Goal: Task Accomplishment & Management: Manage account settings

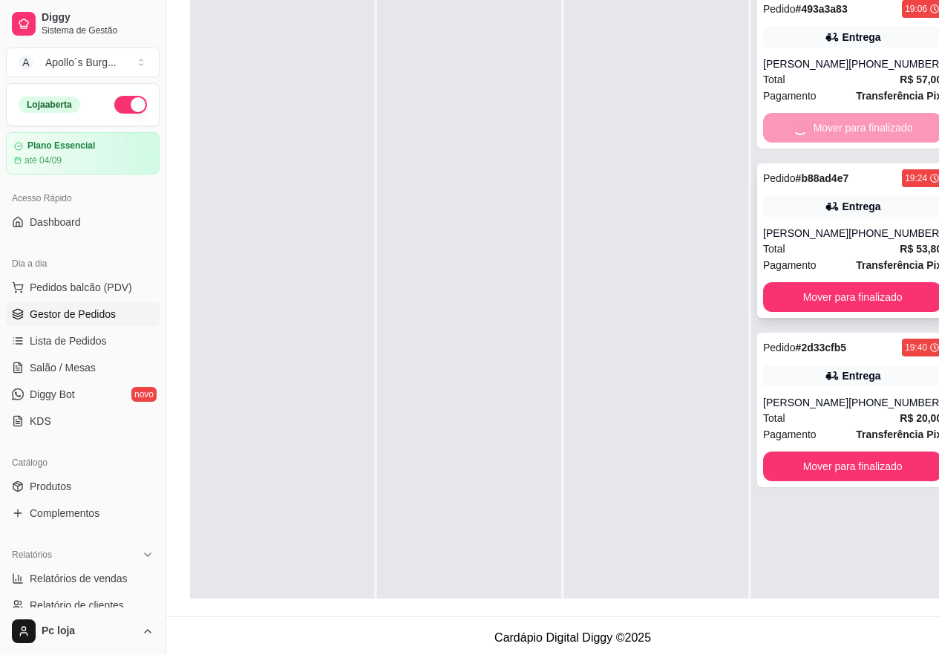
scroll to position [42, 0]
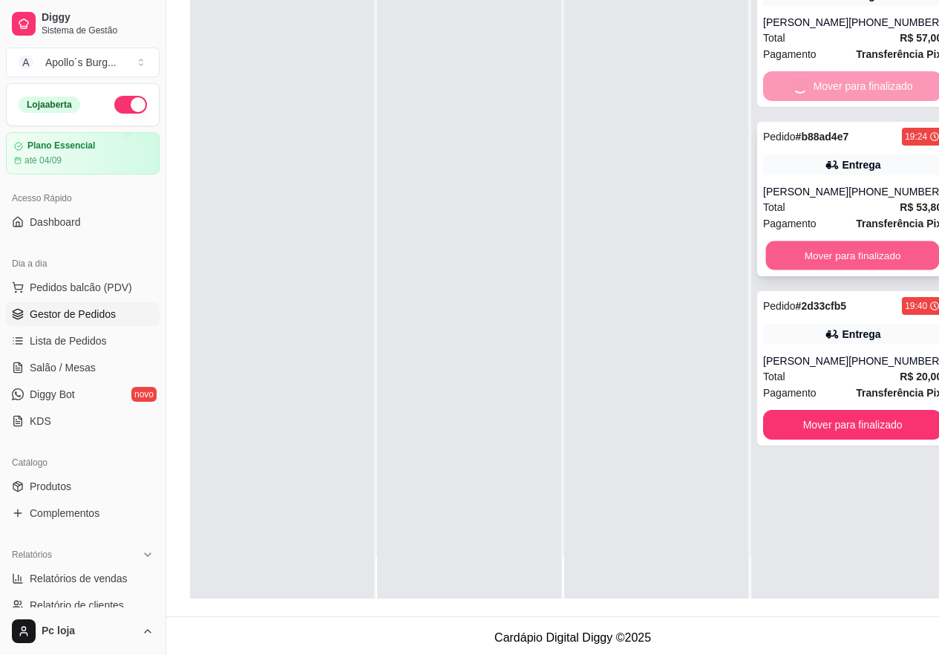
click at [820, 247] on button "Mover para finalizado" at bounding box center [853, 255] width 174 height 29
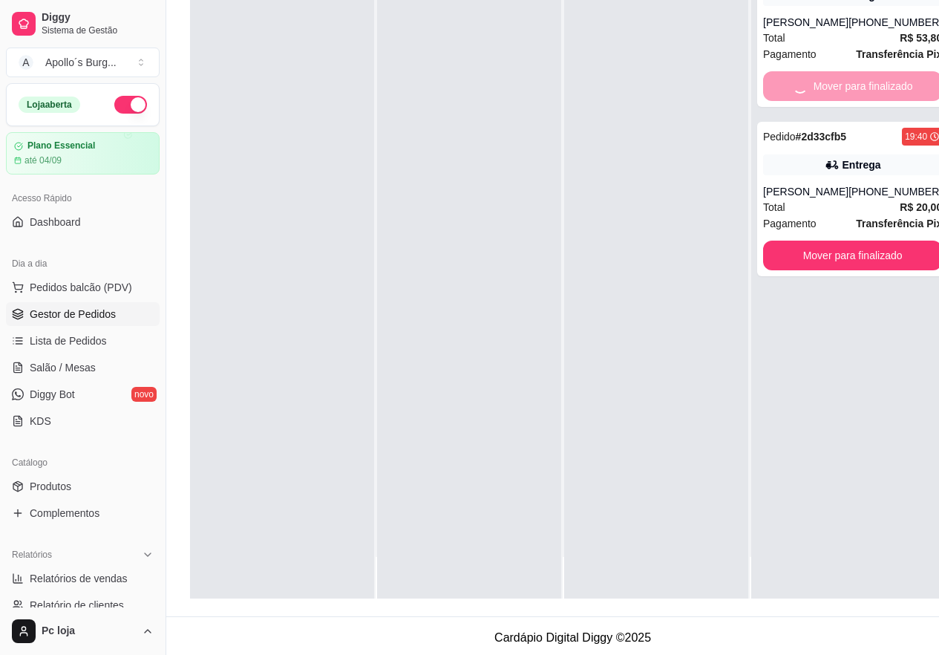
click at [793, 420] on div "Pedido # b88ad4e7 19:24 Entrega [PERSON_NAME] [PHONE_NUMBER] Total R$ 53,80 Pag…" at bounding box center [852, 271] width 203 height 655
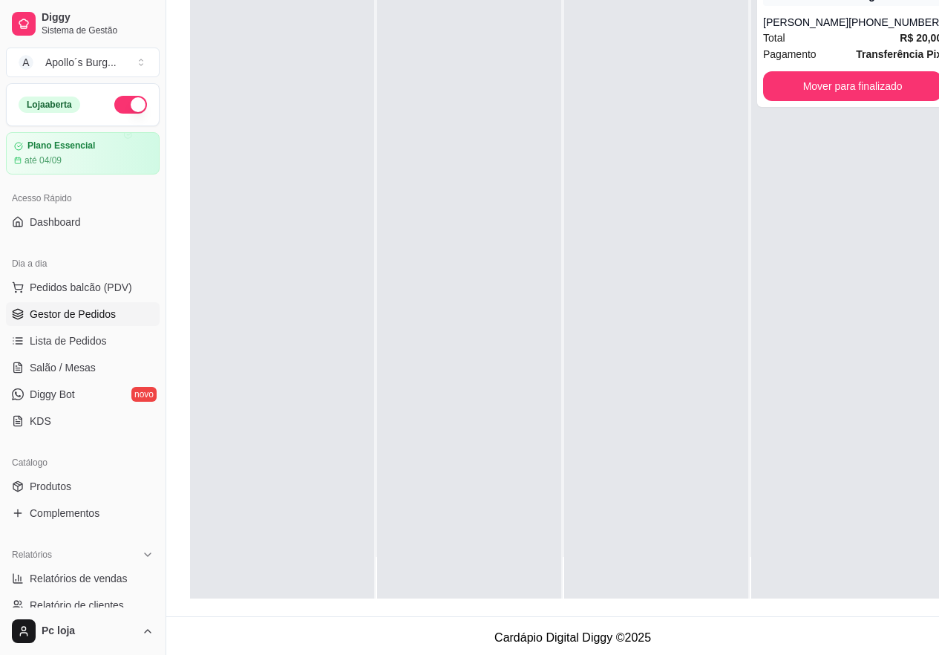
click at [820, 258] on div "Pedido # 2d33cfb5 19:40 Entrega [PERSON_NAME] [PHONE_NUMBER] Total R$ 20,00 Pag…" at bounding box center [852, 271] width 203 height 655
click at [843, 90] on button "Mover para finalizado" at bounding box center [853, 86] width 174 height 29
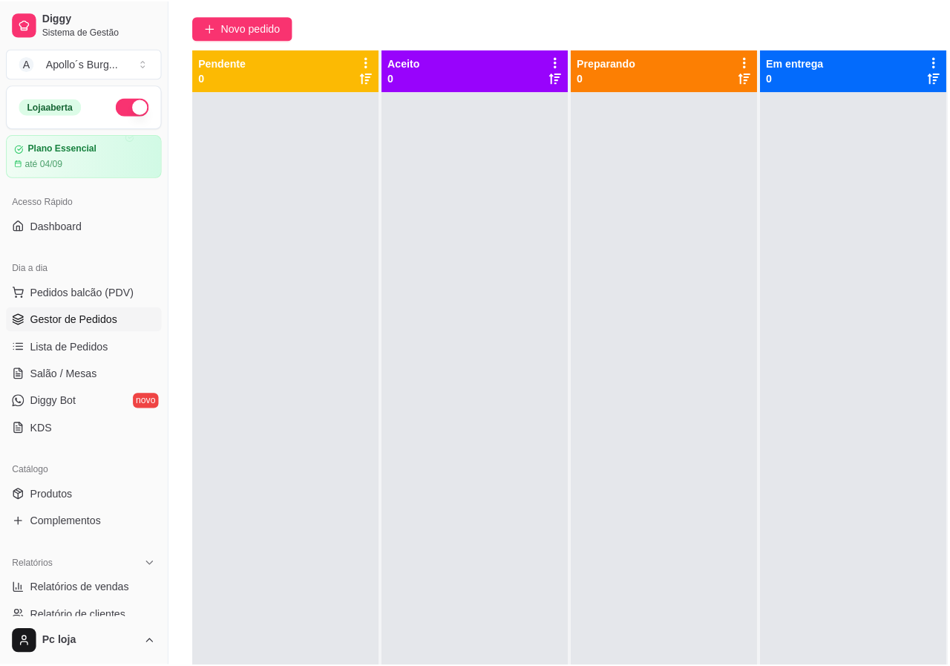
scroll to position [0, 0]
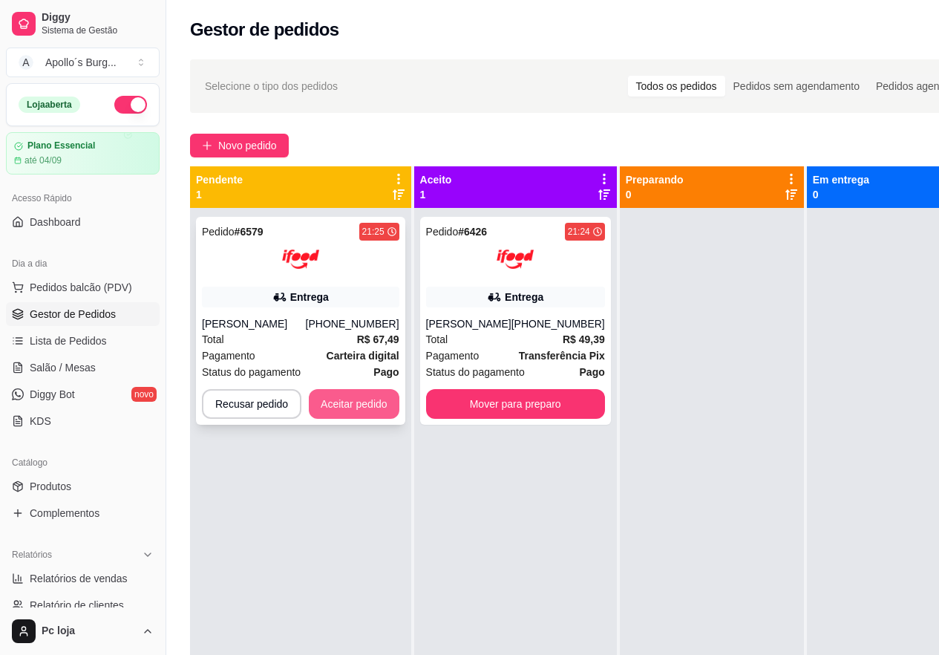
click at [339, 415] on button "Aceitar pedido" at bounding box center [354, 404] width 91 height 30
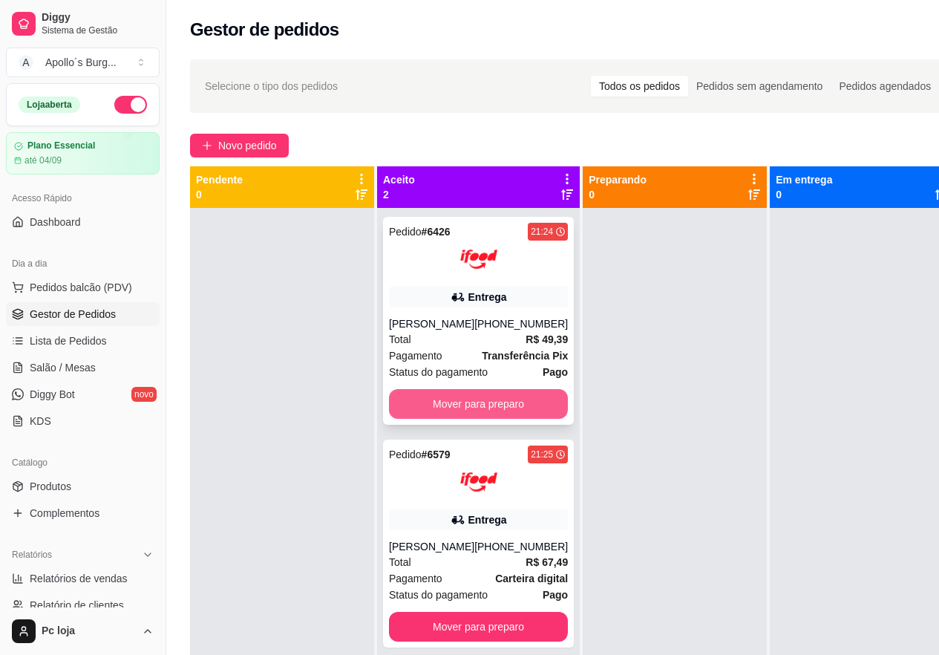
click at [483, 405] on button "Mover para preparo" at bounding box center [478, 404] width 179 height 30
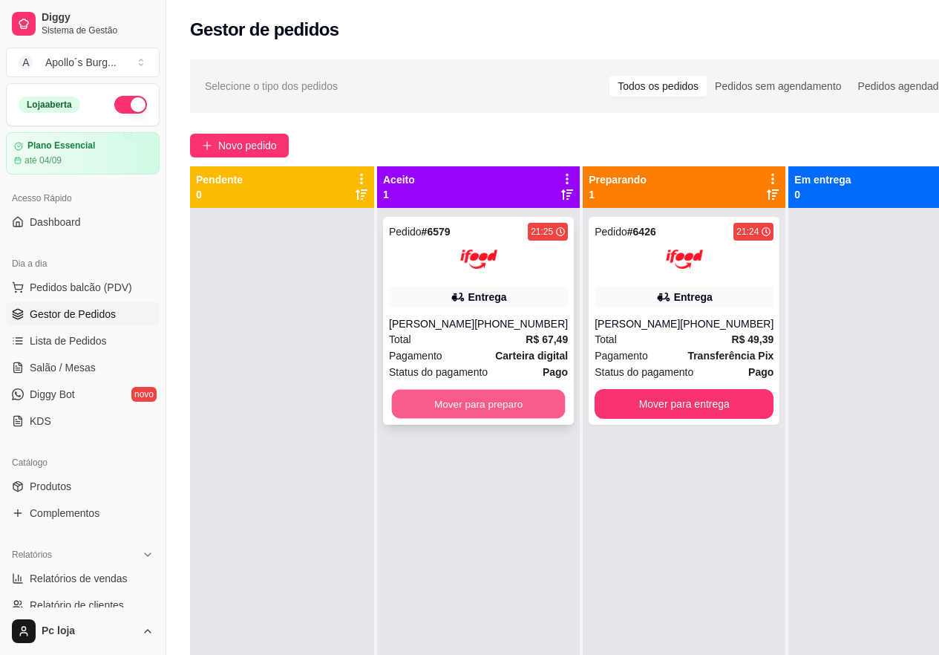
click at [512, 414] on button "Mover para preparo" at bounding box center [479, 404] width 174 height 29
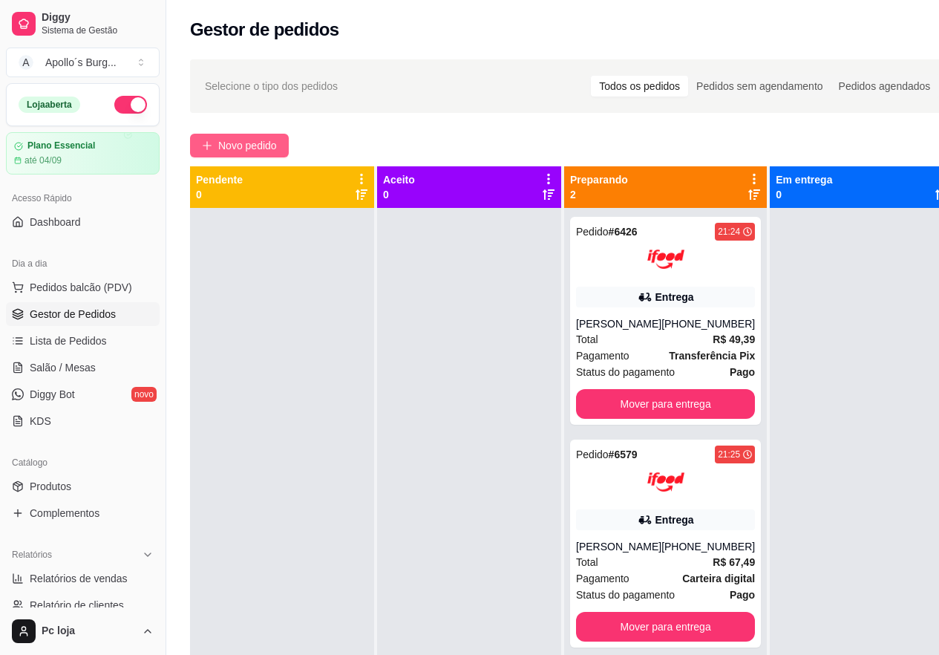
click at [246, 141] on span "Novo pedido" at bounding box center [247, 145] width 59 height 16
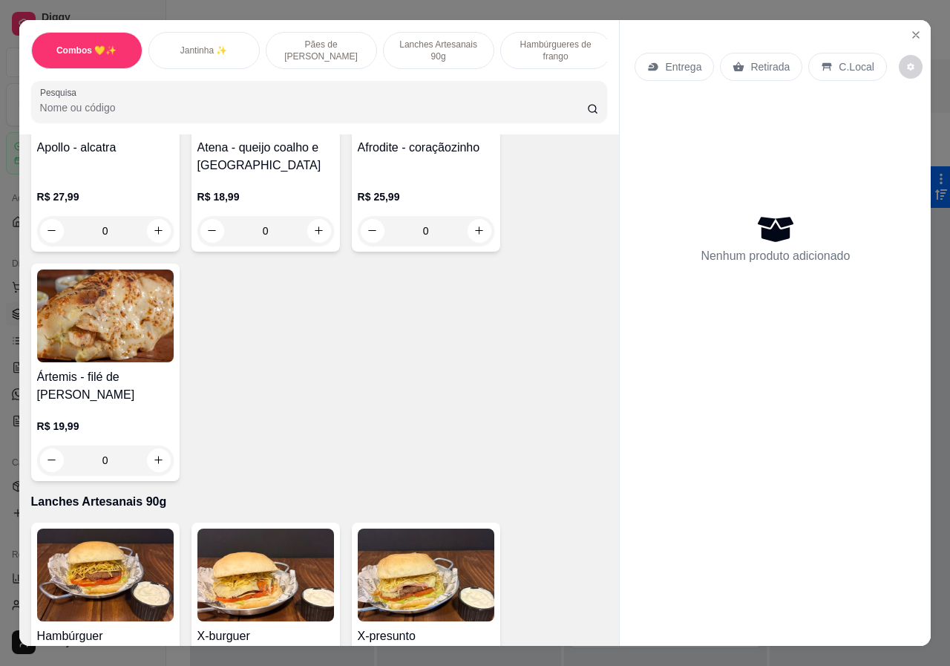
scroll to position [817, 0]
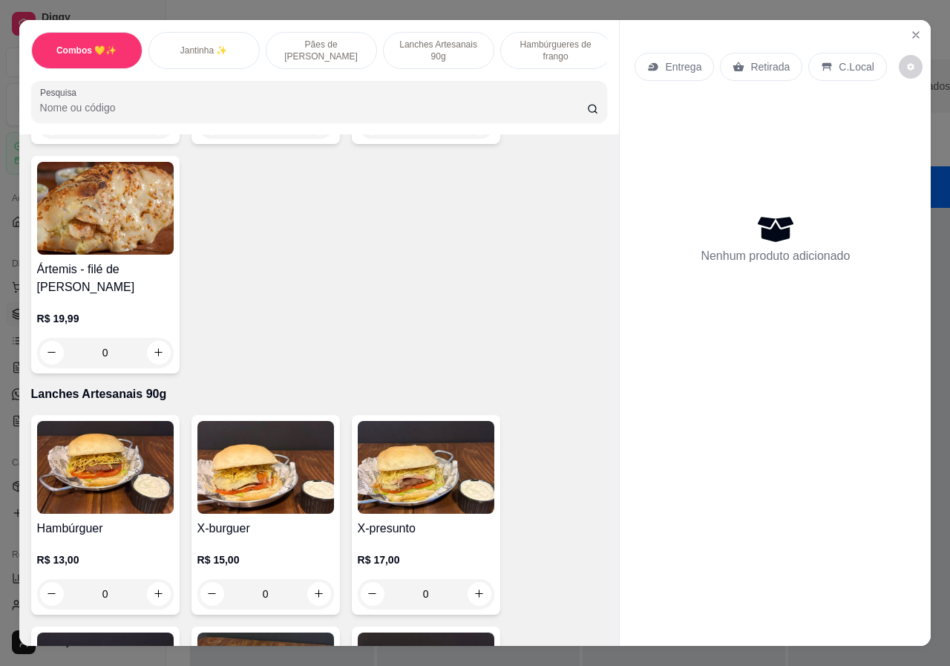
click at [163, 579] on div "0" at bounding box center [105, 594] width 137 height 30
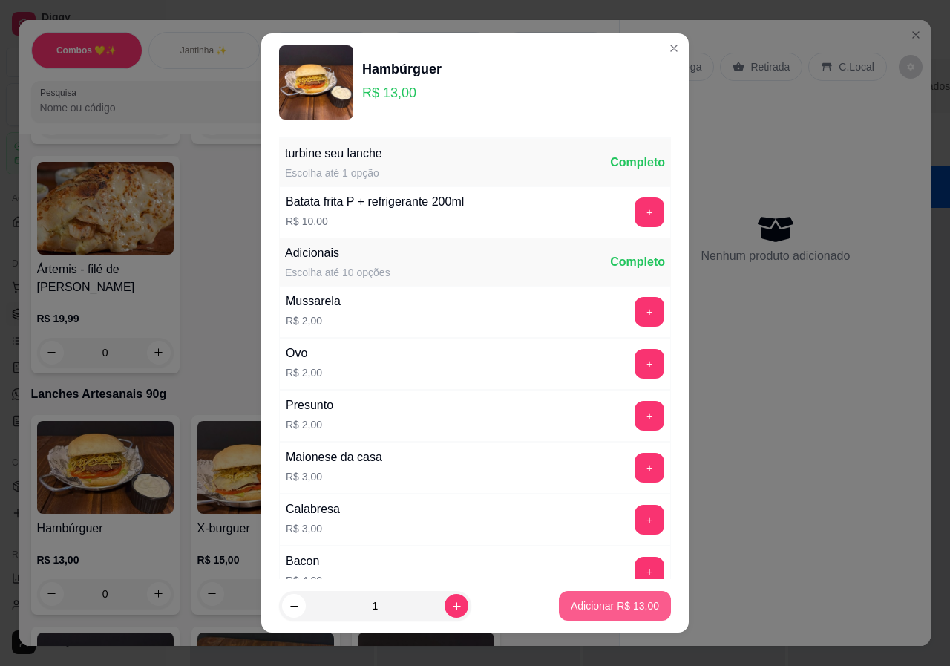
click at [610, 596] on button "Adicionar R$ 13,00" at bounding box center [615, 606] width 112 height 30
type input "1"
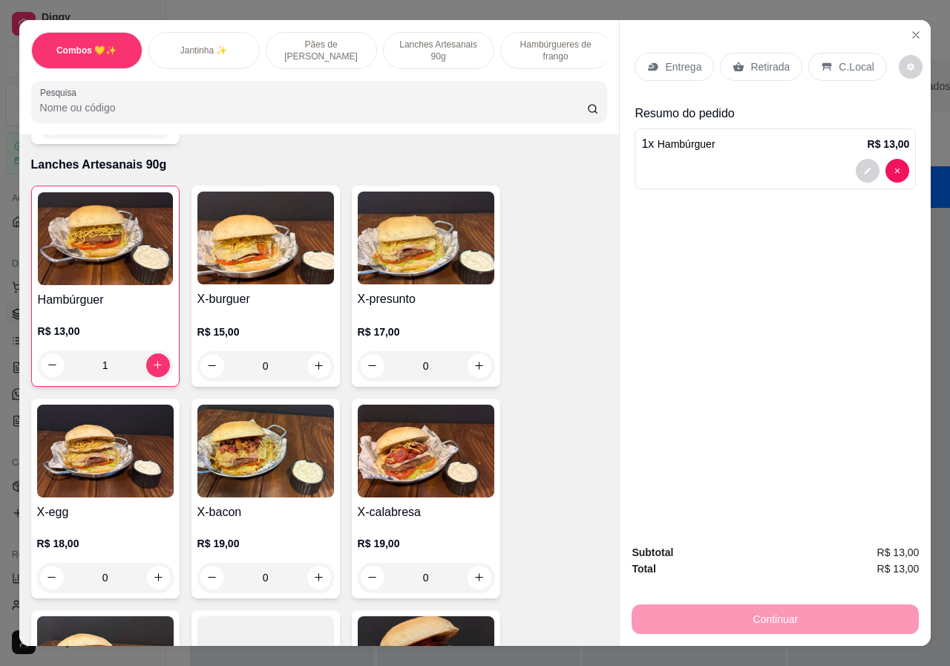
scroll to position [1114, 0]
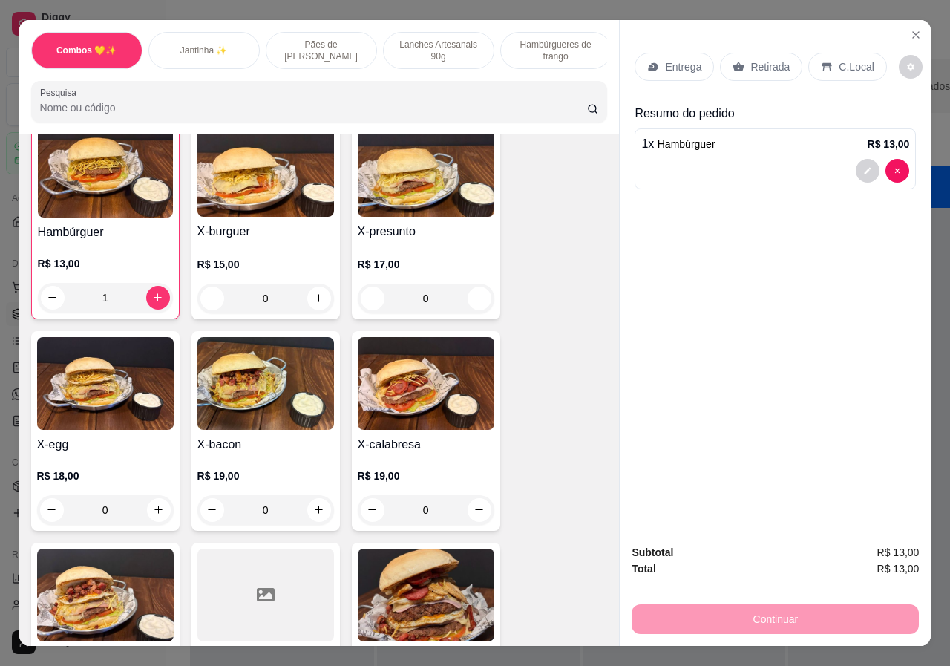
click at [320, 285] on div "0" at bounding box center [265, 299] width 137 height 30
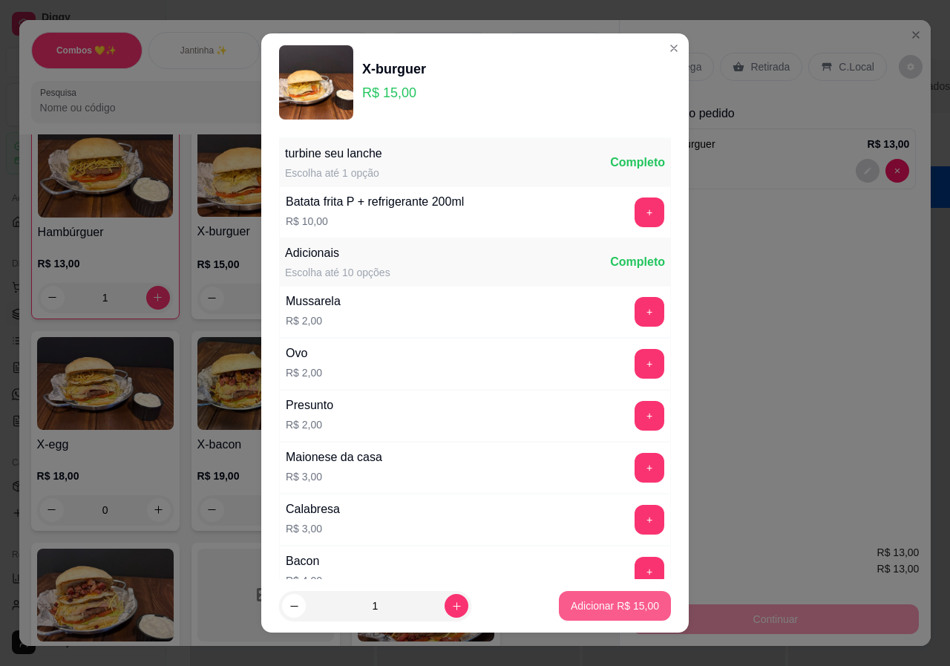
click at [592, 600] on p "Adicionar R$ 15,00" at bounding box center [615, 605] width 88 height 15
type input "1"
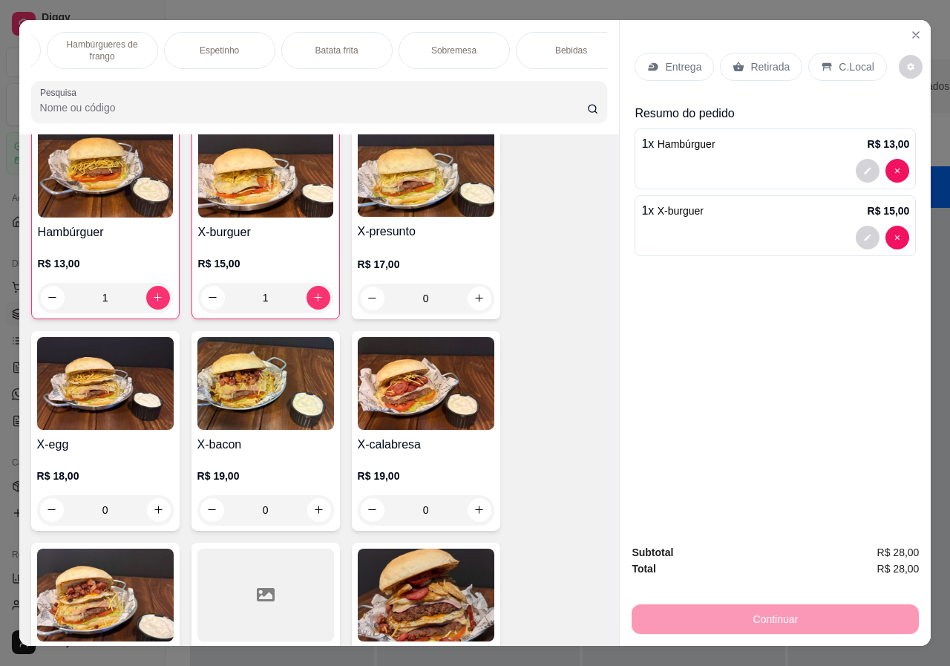
scroll to position [0, 473]
click at [566, 39] on div "Bebidas" at bounding box center [552, 50] width 111 height 37
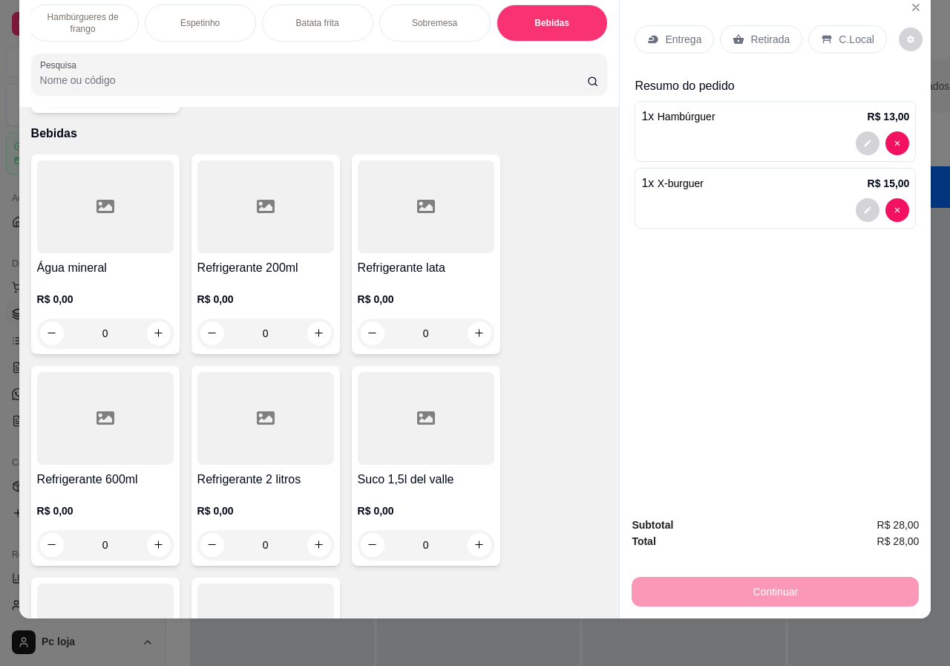
click at [307, 318] on div "0" at bounding box center [265, 333] width 137 height 30
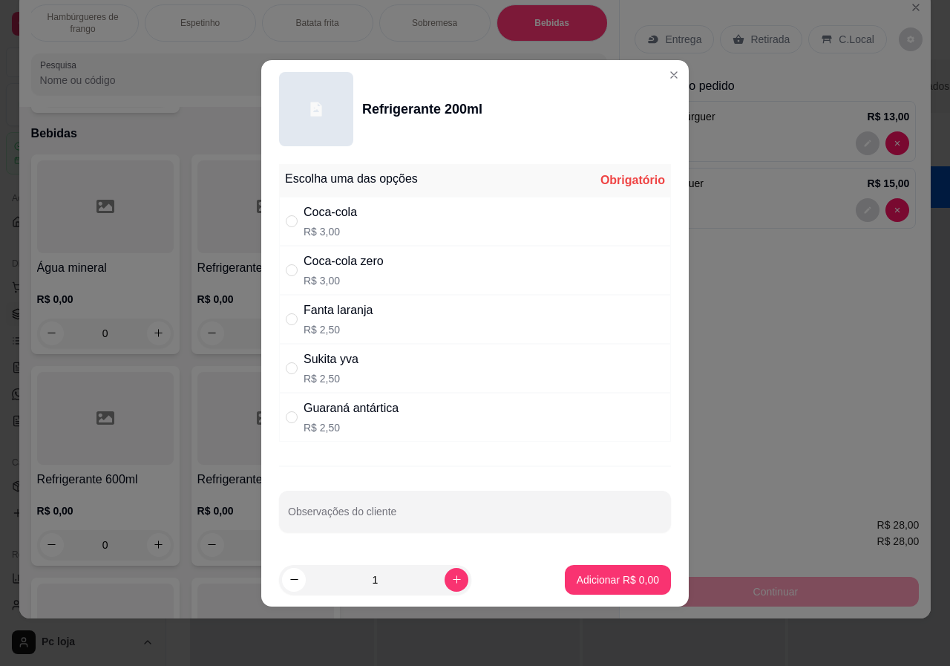
click at [307, 215] on div "Coca-cola" at bounding box center [330, 212] width 53 height 18
radio input "true"
click at [630, 577] on p "Adicionar R$ 3,00" at bounding box center [618, 579] width 82 height 15
type input "1"
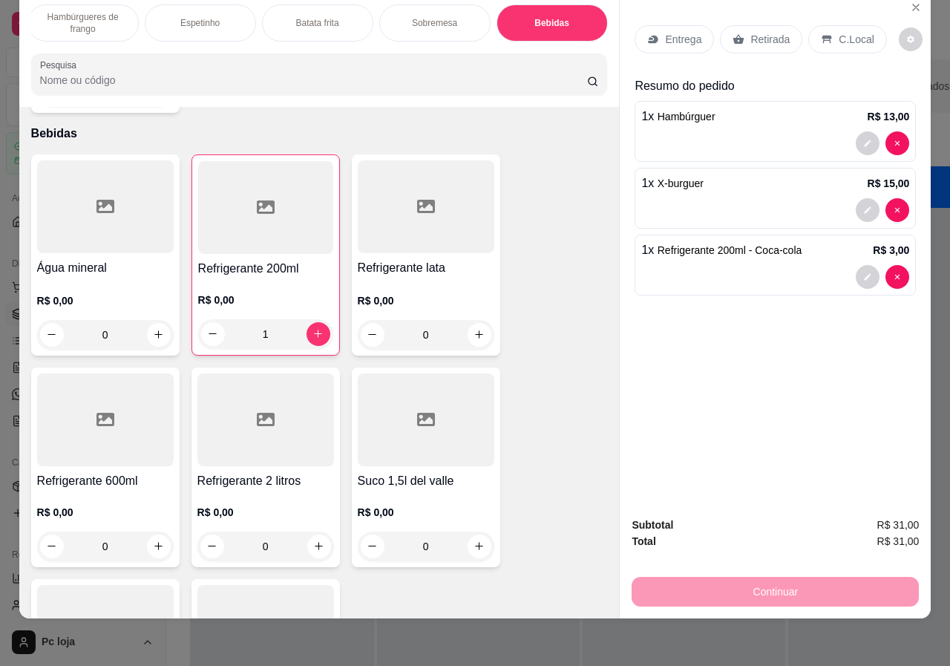
click at [751, 32] on p "Retirada" at bounding box center [770, 39] width 39 height 15
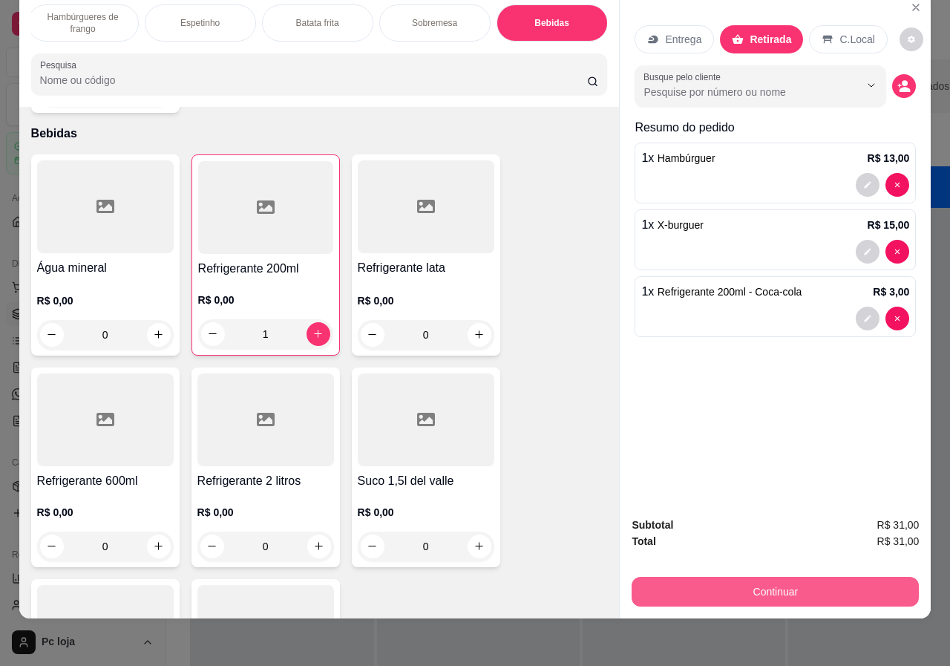
click at [780, 577] on button "Continuar" at bounding box center [775, 592] width 287 height 30
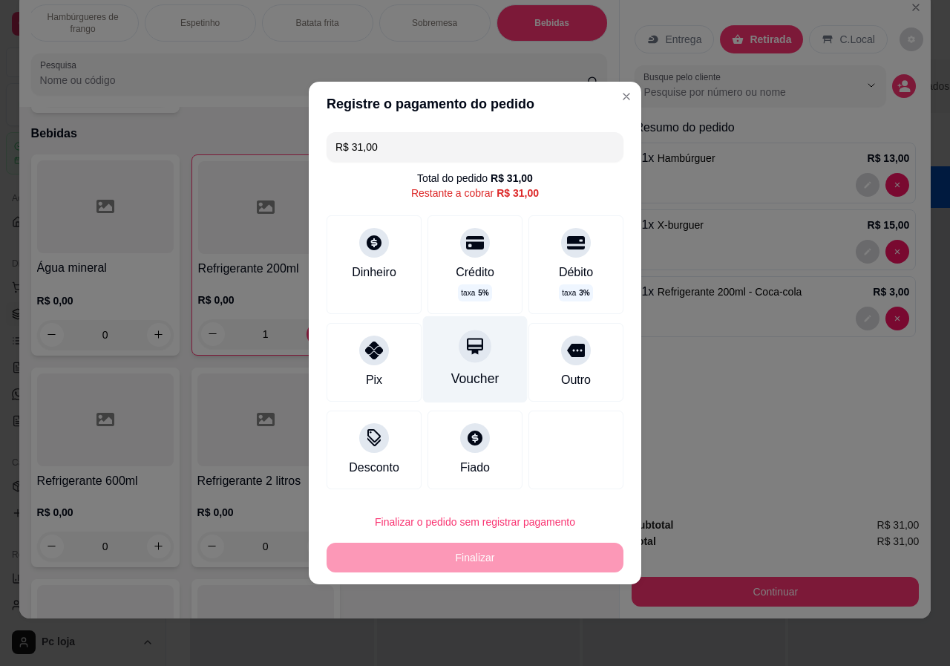
click at [468, 363] on div "Voucher" at bounding box center [475, 359] width 105 height 87
type input "R$ 0,00"
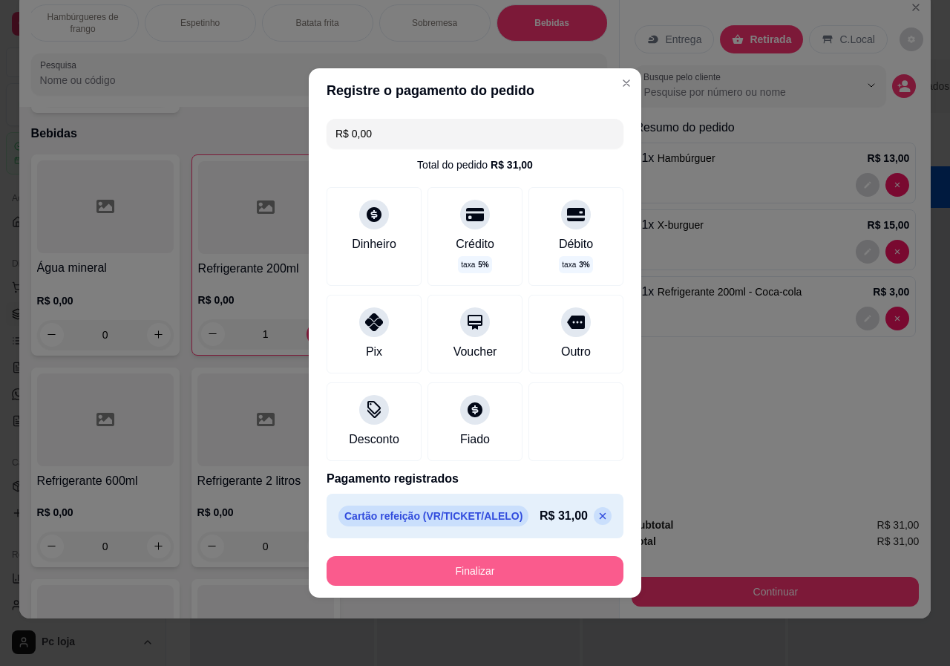
click at [489, 563] on button "Finalizar" at bounding box center [475, 571] width 297 height 30
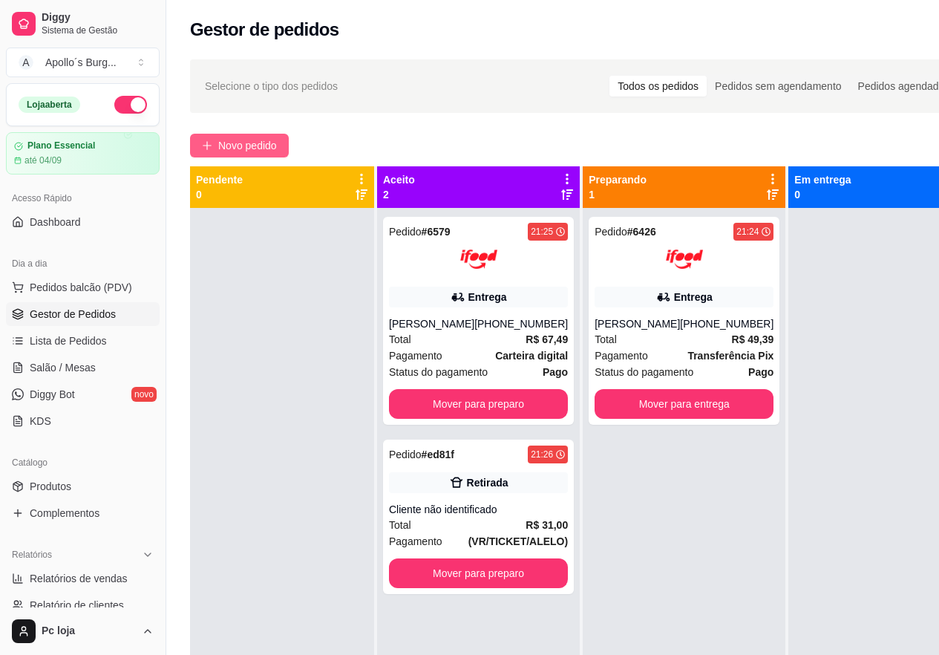
click at [238, 146] on span "Novo pedido" at bounding box center [247, 145] width 59 height 16
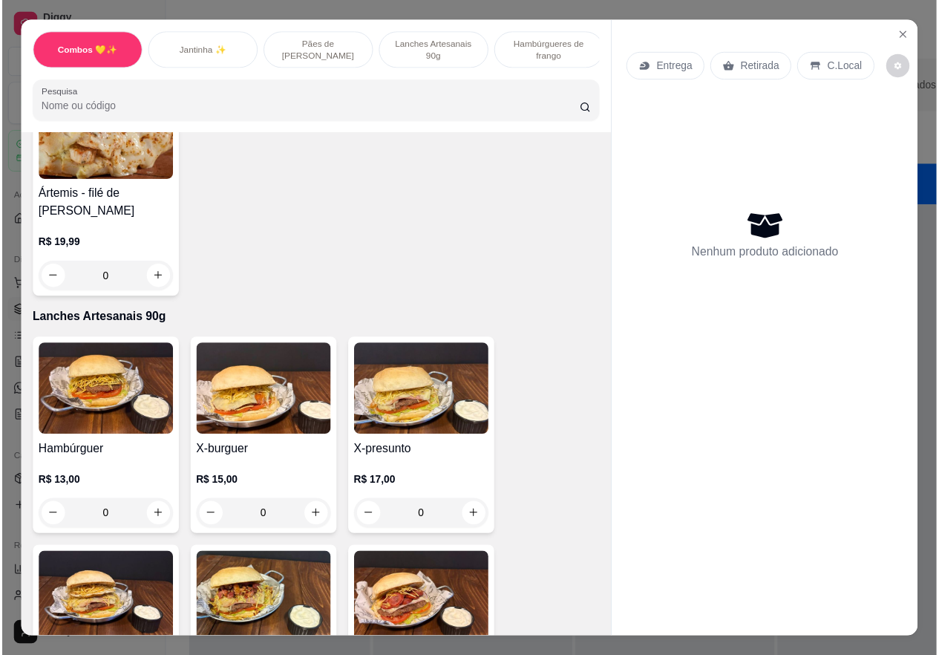
scroll to position [965, 0]
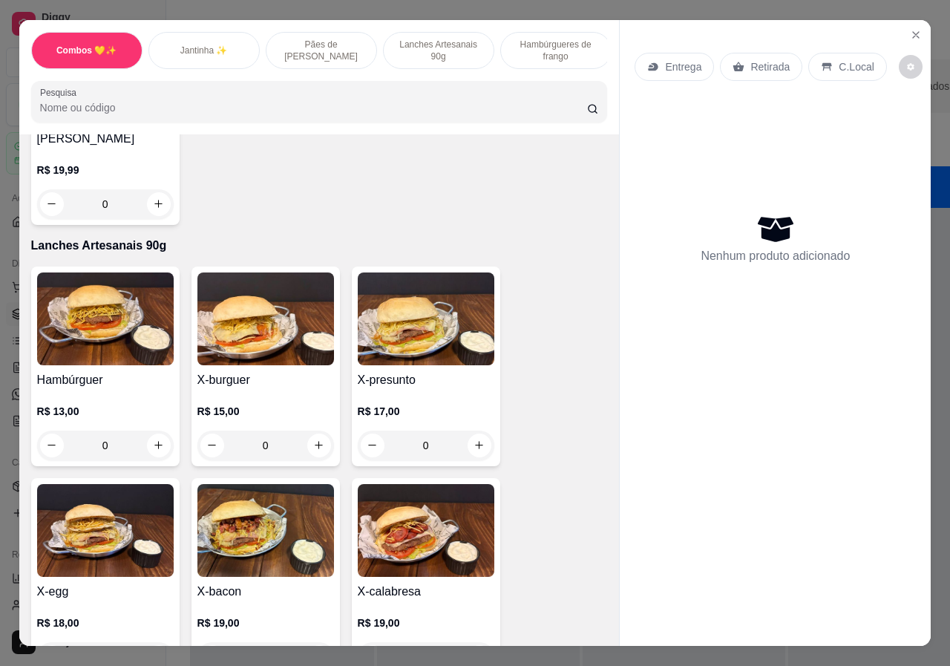
click at [316, 439] on div "0" at bounding box center [265, 446] width 137 height 30
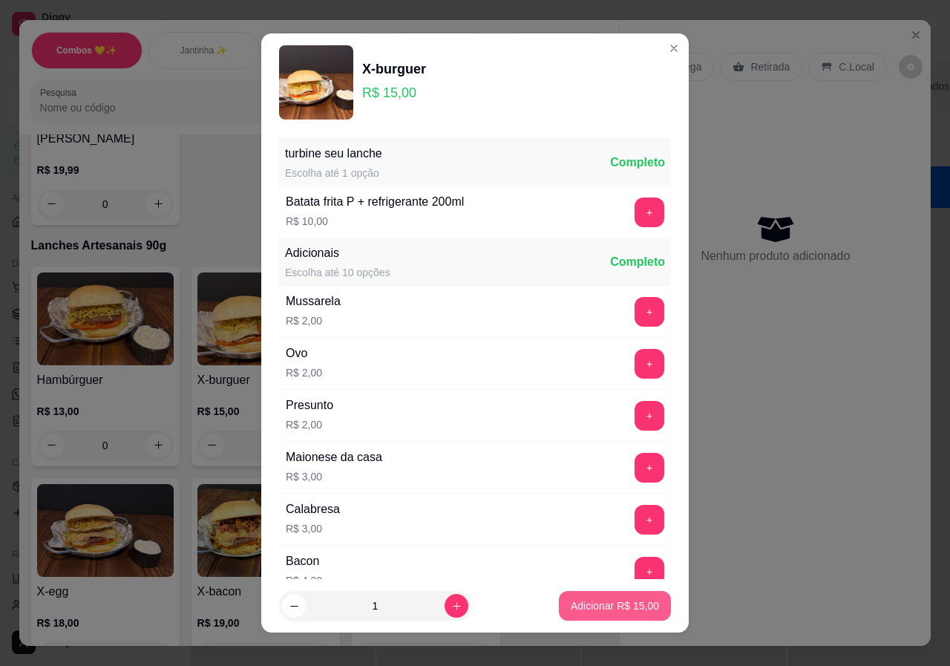
click at [633, 604] on p "Adicionar R$ 15,00" at bounding box center [615, 605] width 88 height 15
type input "1"
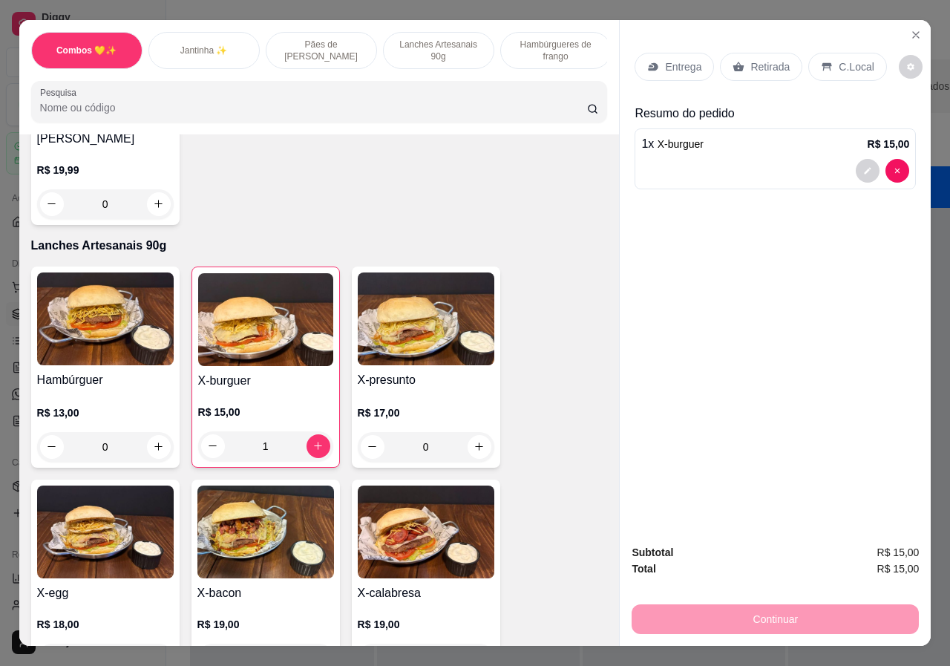
click at [754, 65] on p "Retirada" at bounding box center [770, 66] width 39 height 15
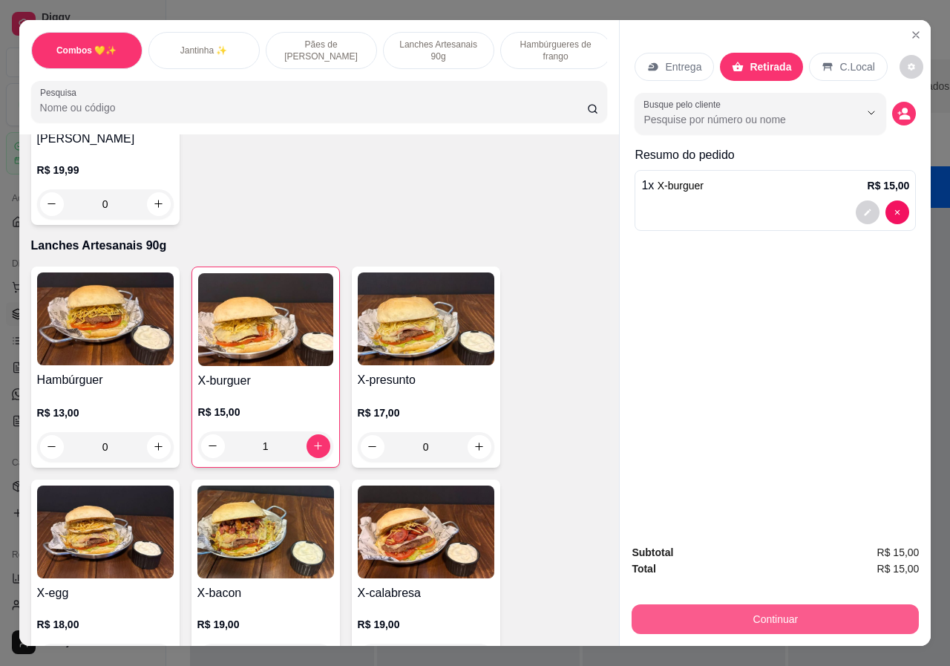
click at [791, 613] on button "Continuar" at bounding box center [775, 619] width 287 height 30
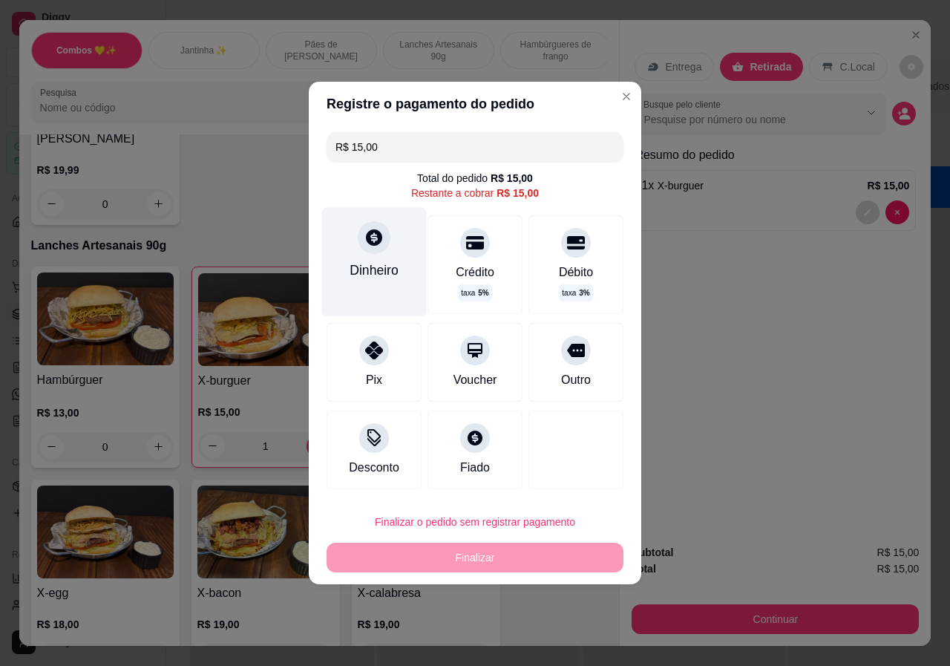
click at [383, 285] on div "Dinheiro" at bounding box center [374, 261] width 105 height 108
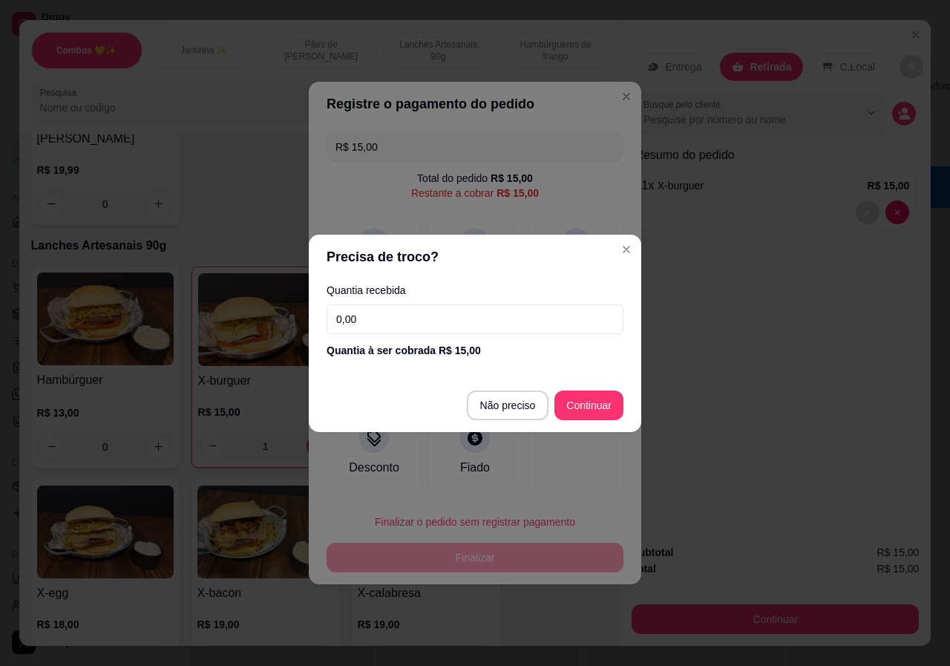
click at [413, 326] on input "0,00" at bounding box center [475, 319] width 297 height 30
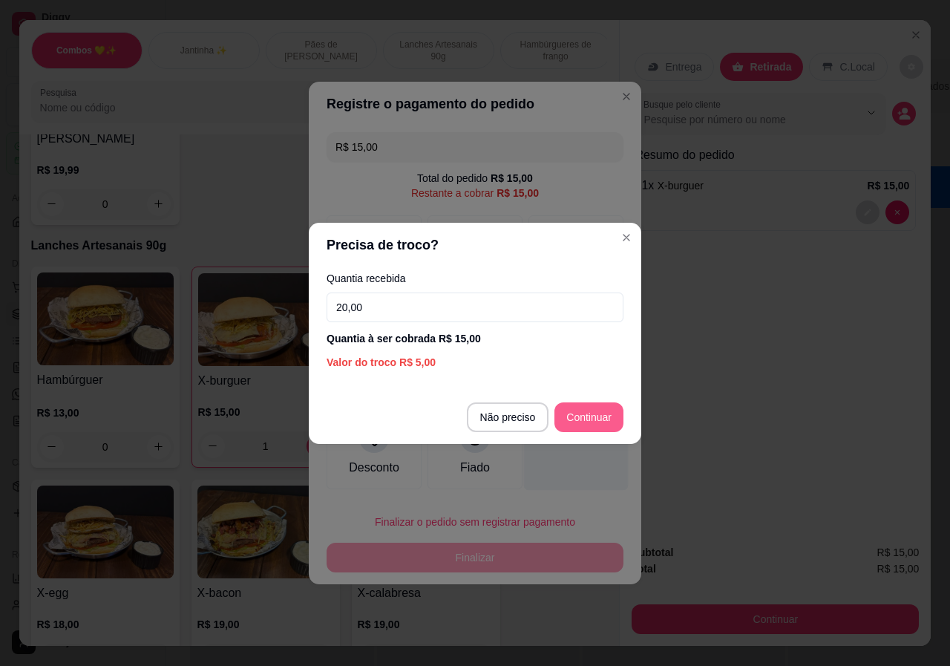
type input "20,00"
type input "R$ 0,00"
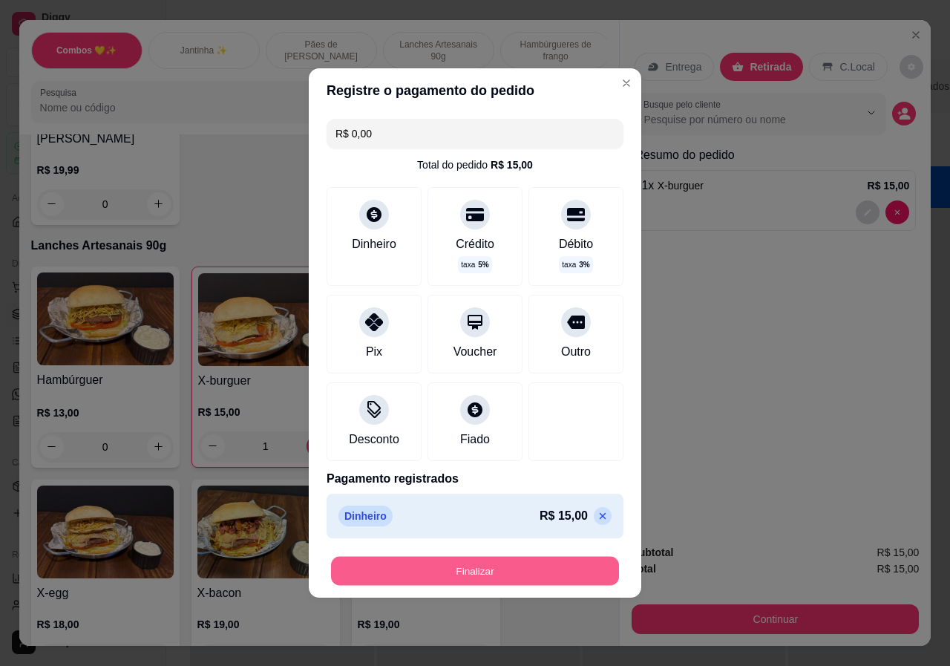
click at [534, 572] on button "Finalizar" at bounding box center [475, 571] width 288 height 29
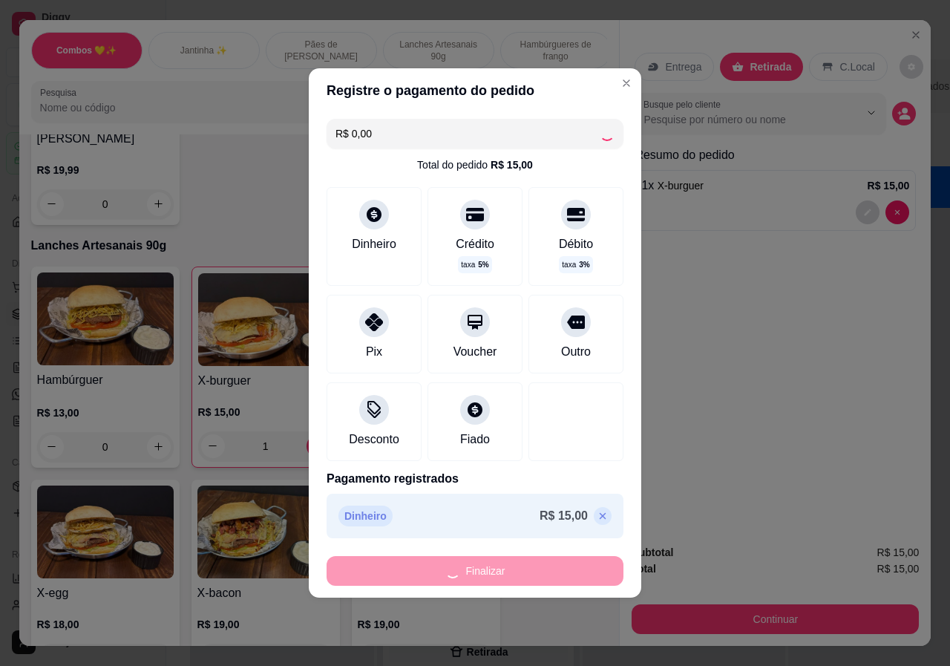
type input "0"
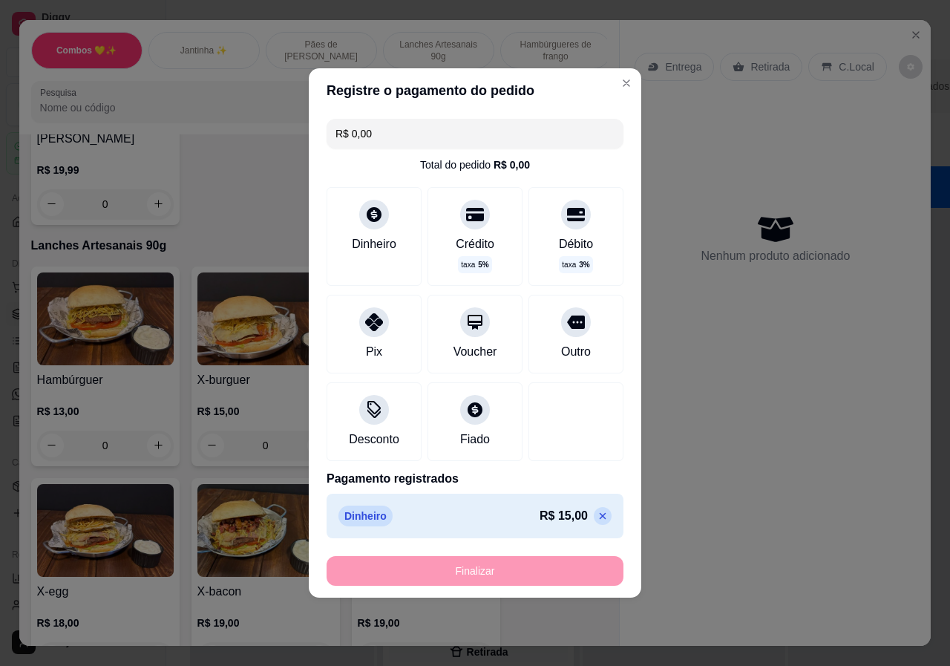
type input "-R$ 15,00"
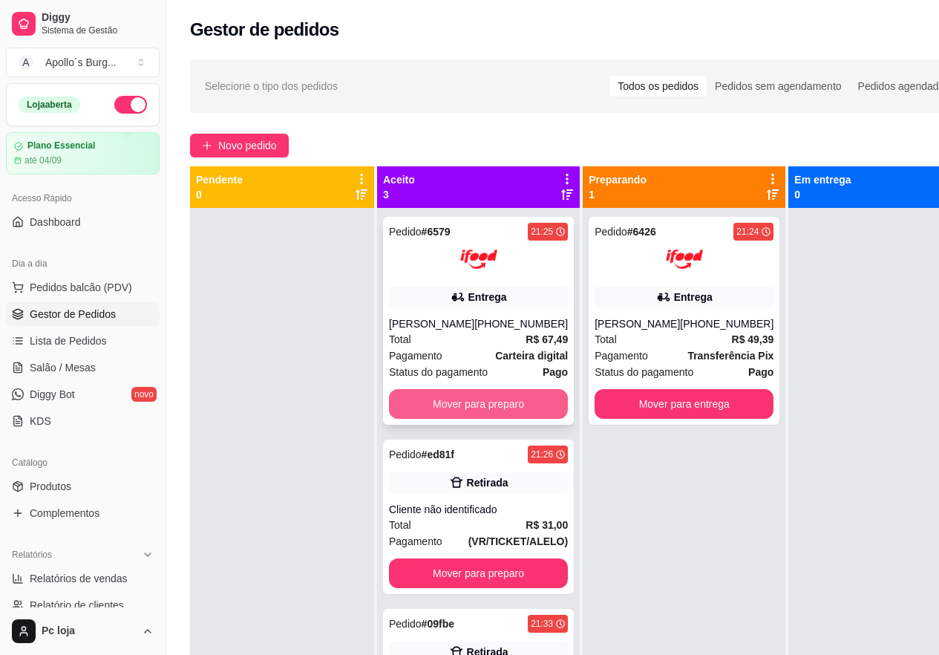
click at [488, 411] on button "Mover para preparo" at bounding box center [478, 404] width 179 height 30
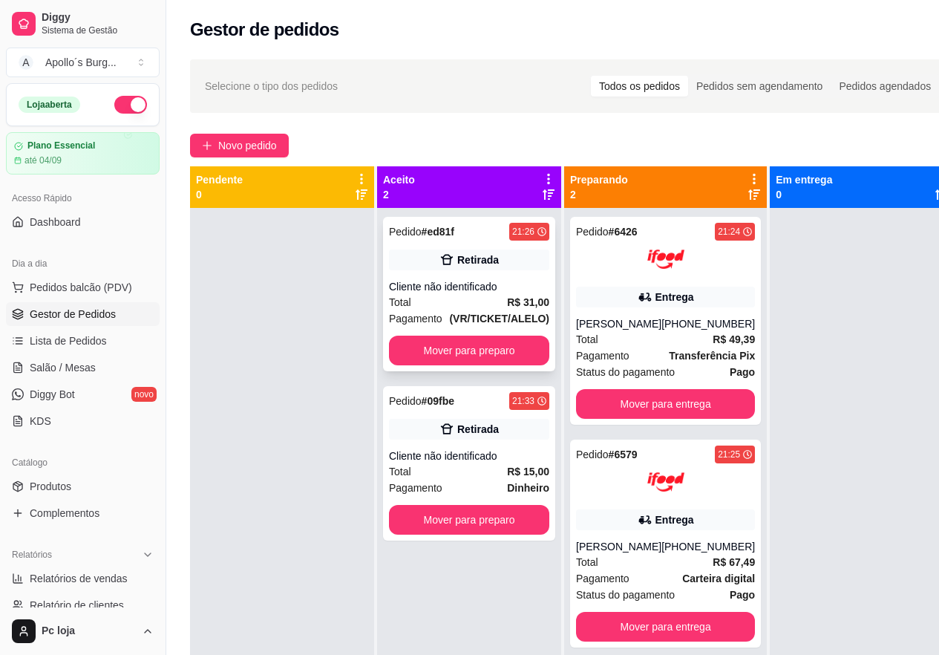
click at [473, 354] on button "Mover para preparo" at bounding box center [469, 351] width 160 height 30
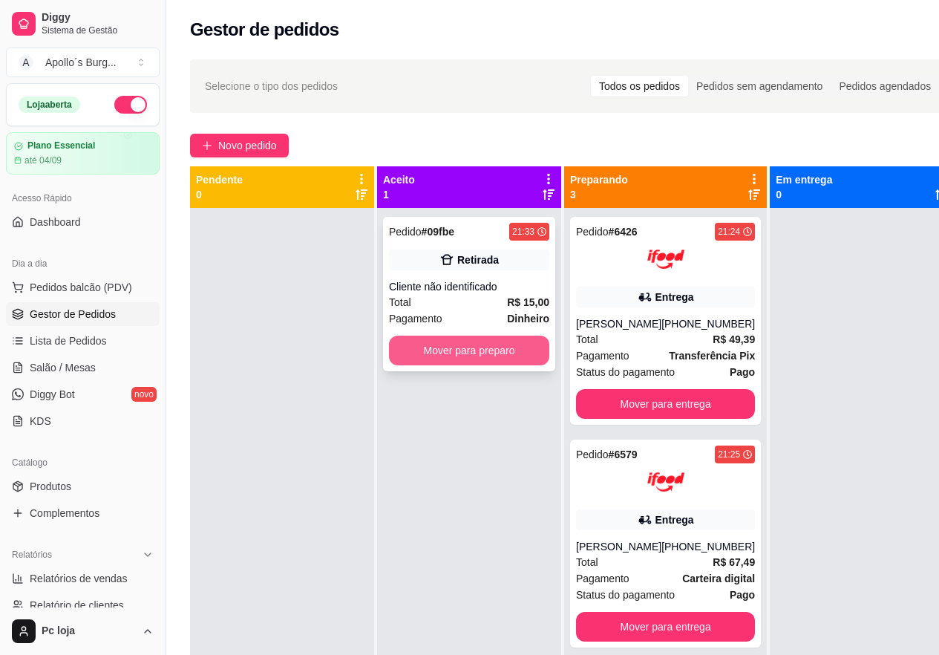
click at [495, 353] on button "Mover para preparo" at bounding box center [469, 351] width 160 height 30
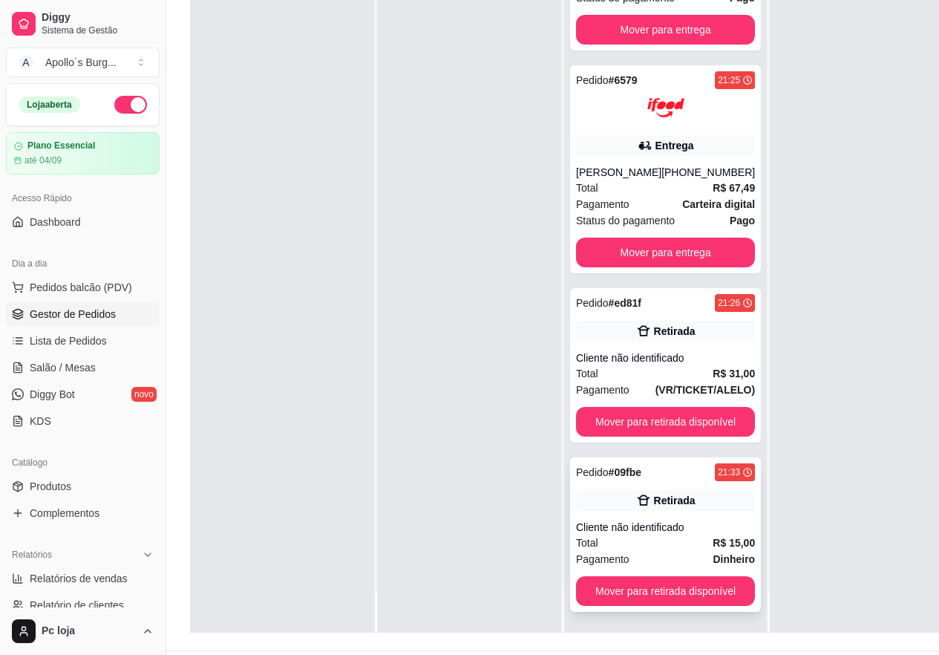
scroll to position [238, 0]
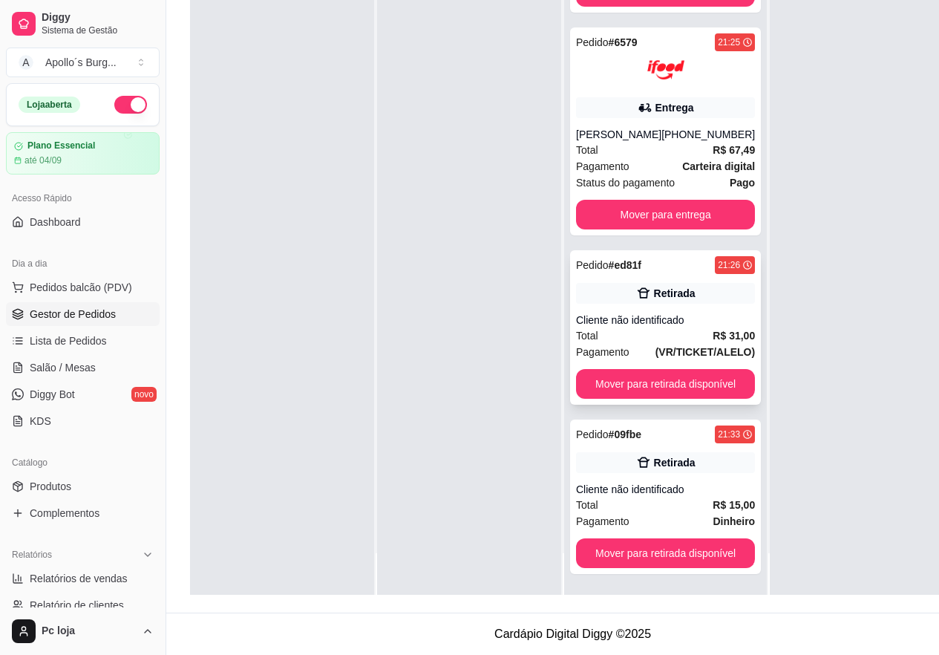
click at [671, 327] on div "Total R$ 31,00" at bounding box center [665, 335] width 179 height 16
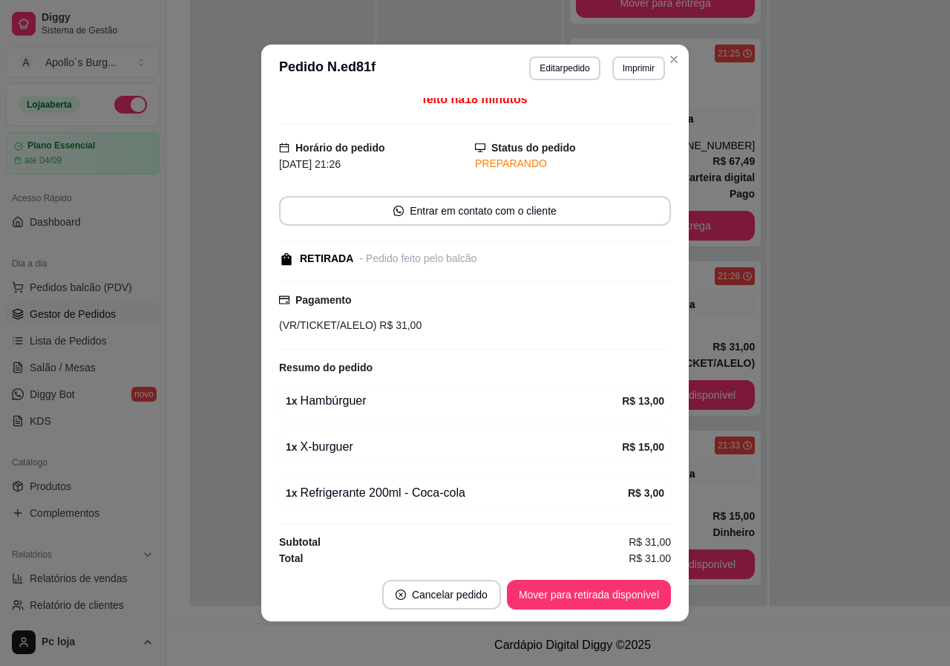
scroll to position [12, 0]
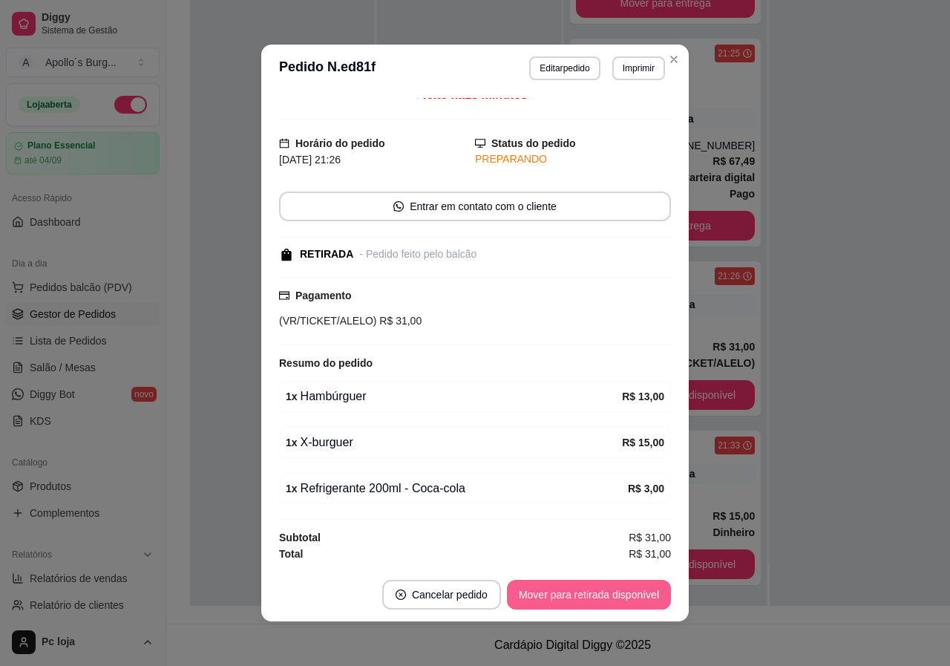
click at [608, 595] on button "Mover para retirada disponível" at bounding box center [589, 595] width 164 height 30
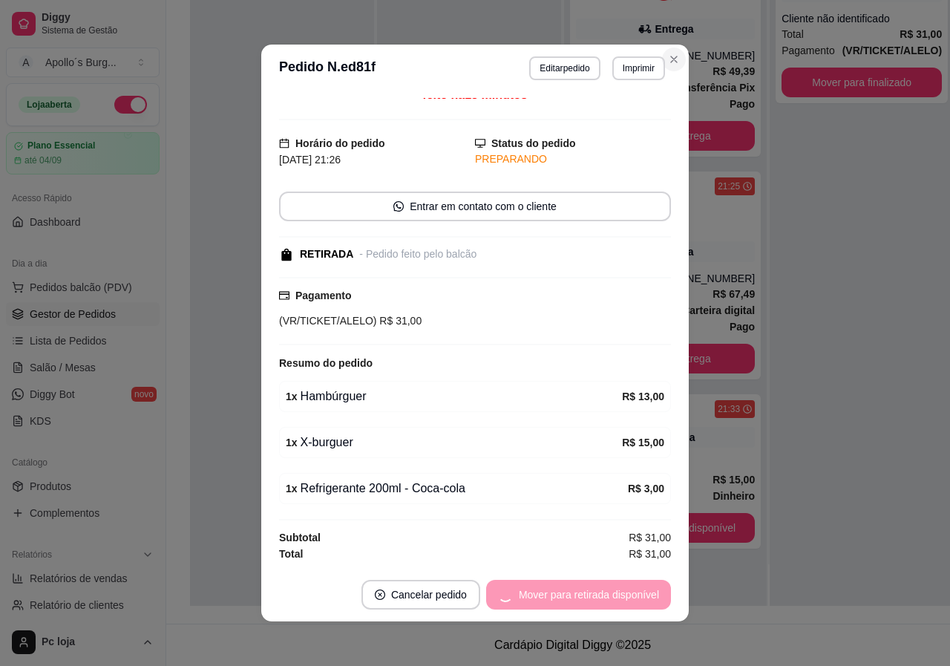
scroll to position [42, 0]
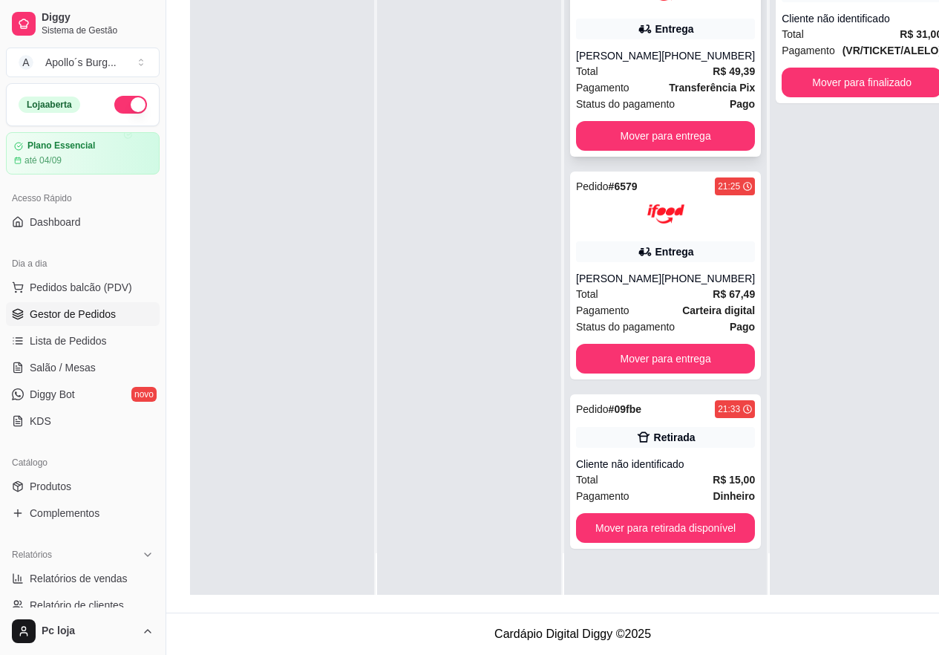
click at [659, 82] on div "Pagamento Transferência Pix" at bounding box center [665, 87] width 179 height 16
click at [692, 209] on div at bounding box center [665, 213] width 179 height 37
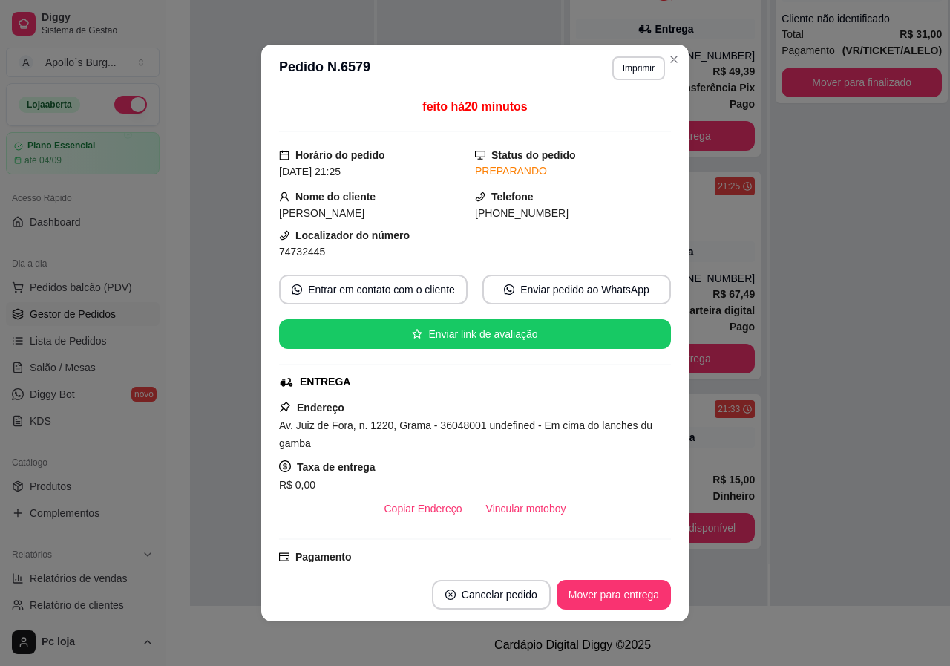
scroll to position [3, 0]
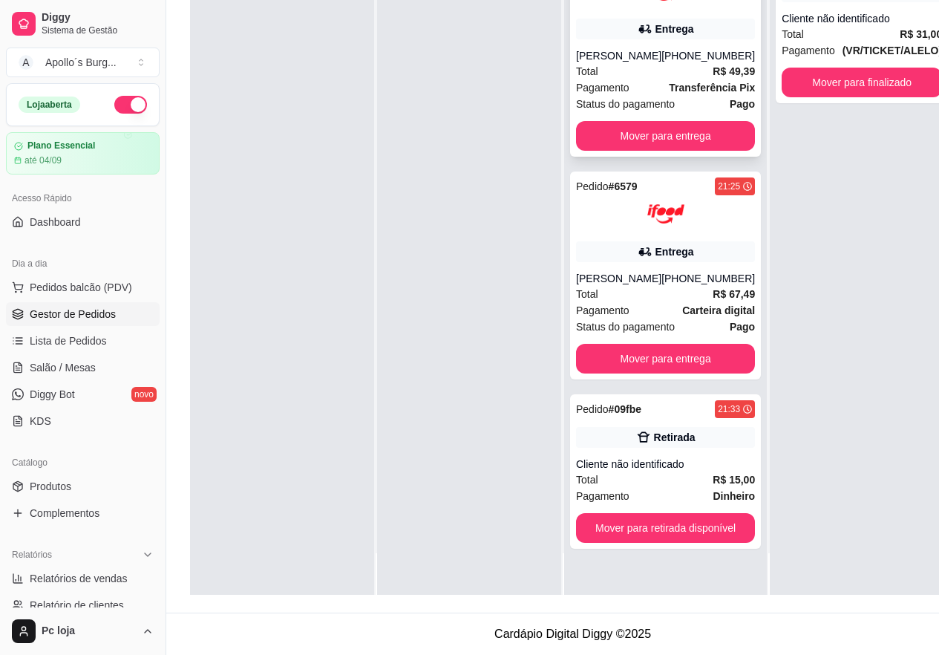
click at [711, 50] on div "[PHONE_NUMBER]" at bounding box center [708, 55] width 94 height 15
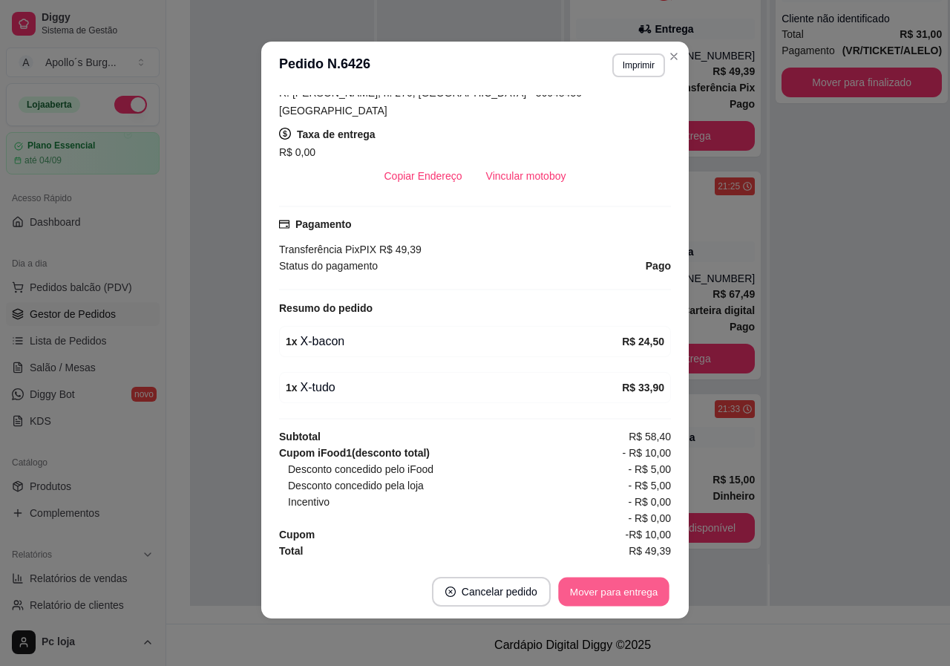
click at [628, 583] on button "Mover para entrega" at bounding box center [613, 592] width 111 height 29
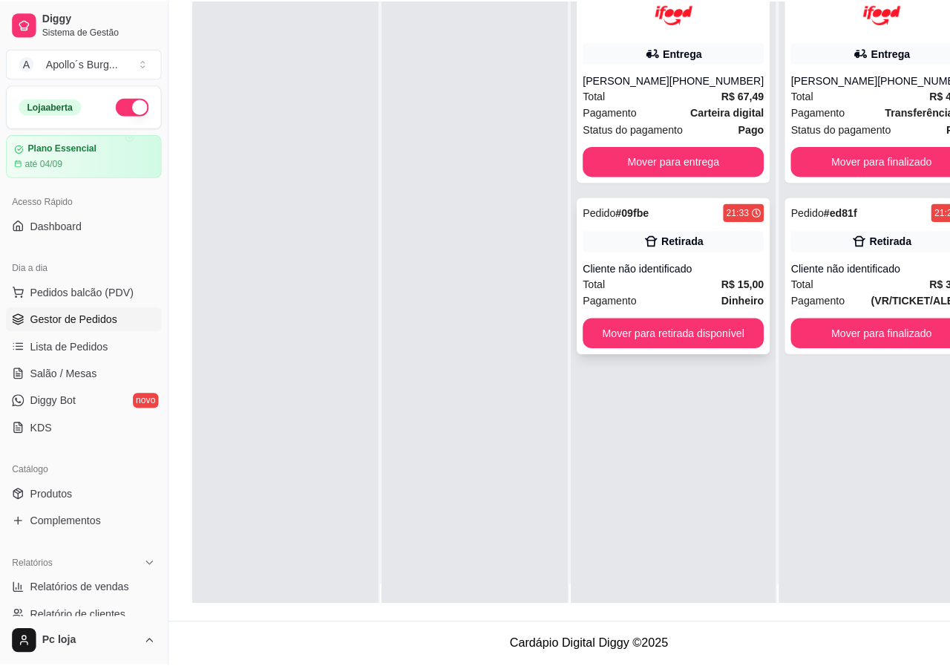
scroll to position [0, 0]
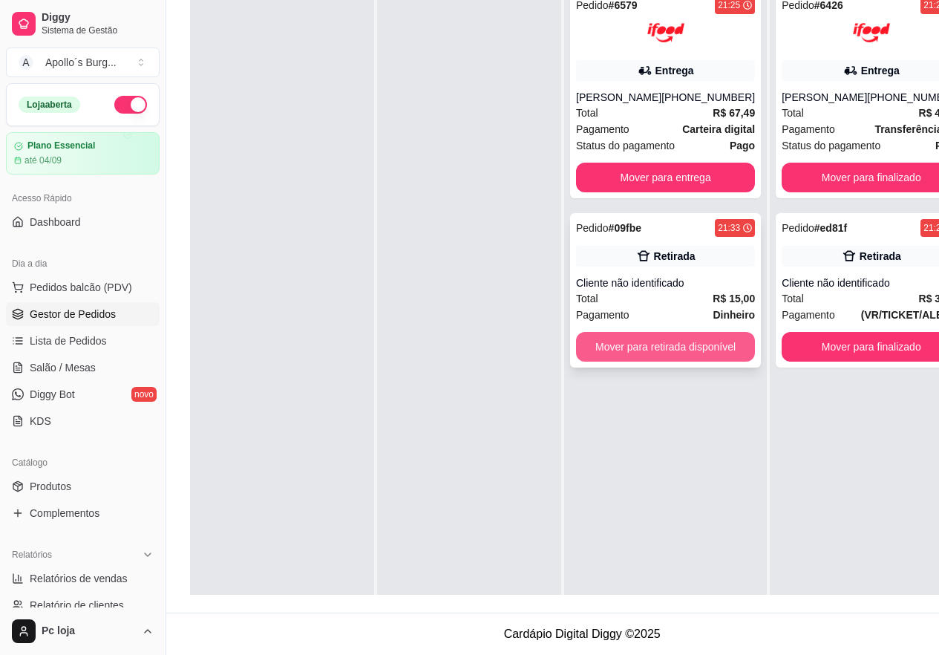
click at [692, 362] on button "Mover para retirada disponível" at bounding box center [665, 347] width 179 height 30
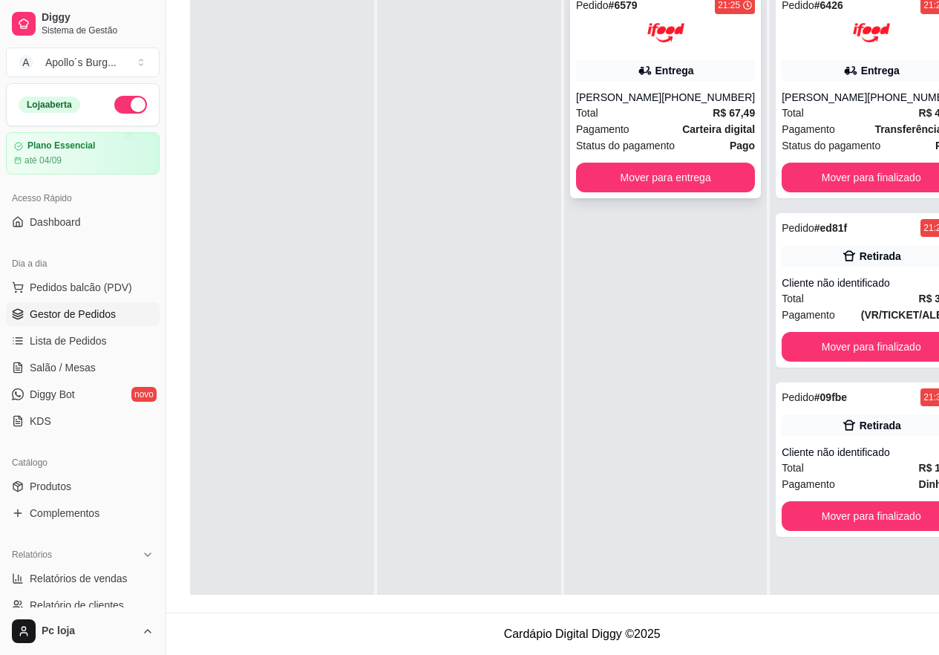
click at [612, 92] on div "[PERSON_NAME]" at bounding box center [618, 97] width 85 height 15
click at [831, 97] on div "[PERSON_NAME]" at bounding box center [824, 97] width 85 height 15
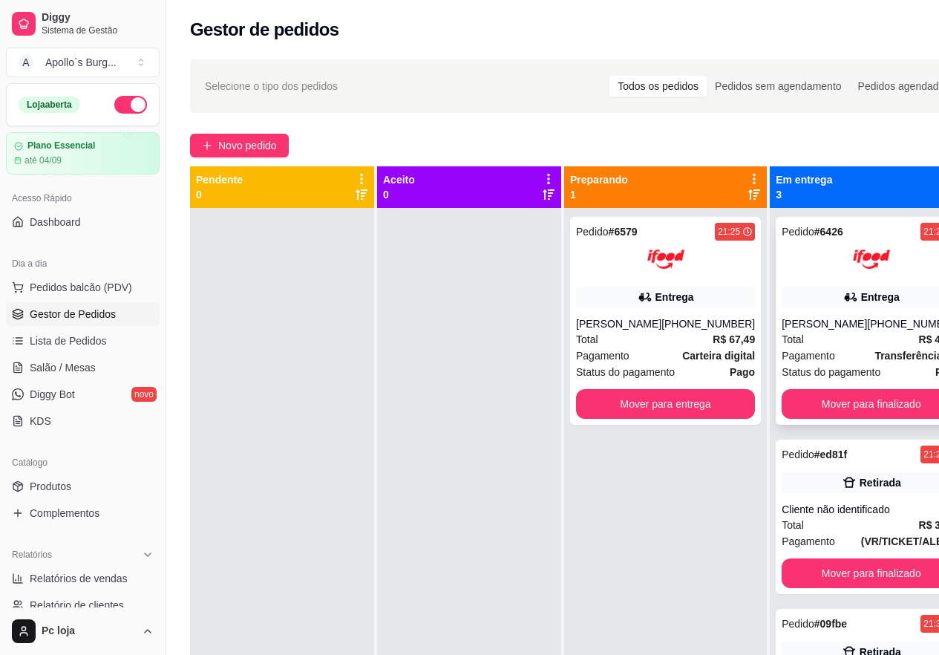
click at [857, 339] on div "Total R$ 49,39" at bounding box center [871, 339] width 179 height 16
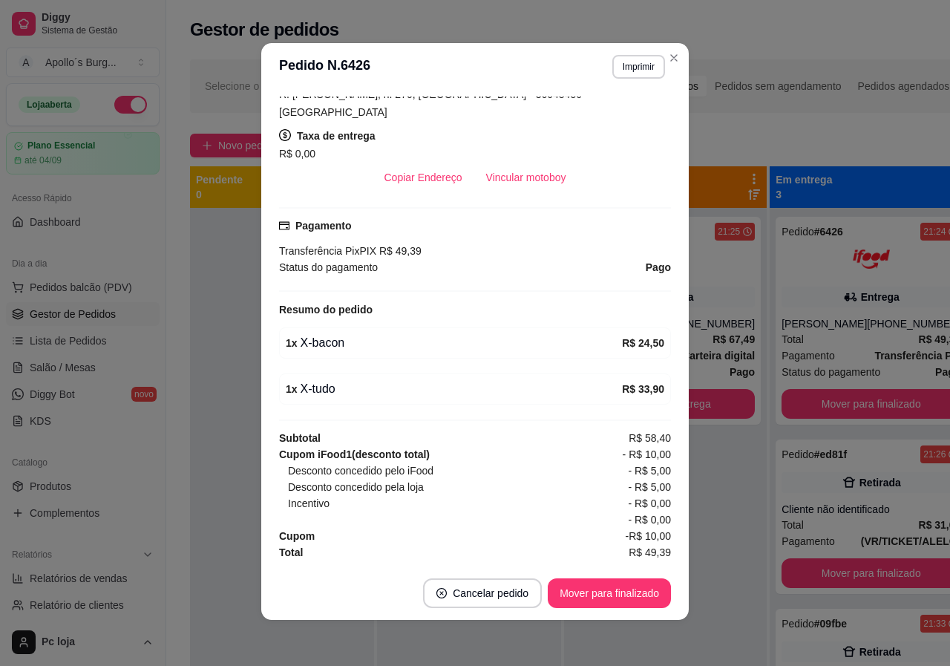
scroll to position [3, 0]
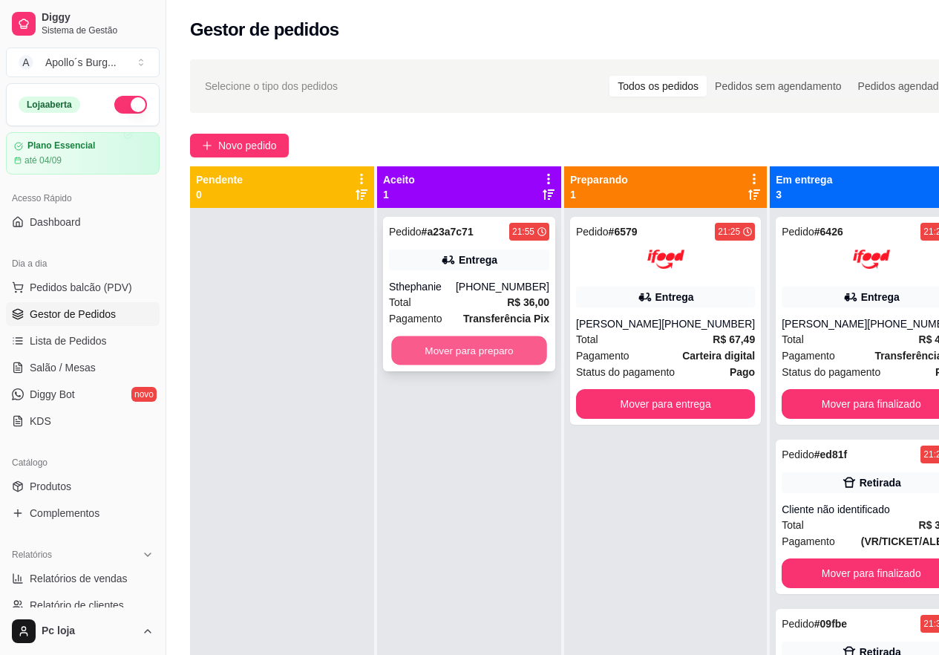
click at [497, 348] on button "Mover para preparo" at bounding box center [469, 350] width 156 height 29
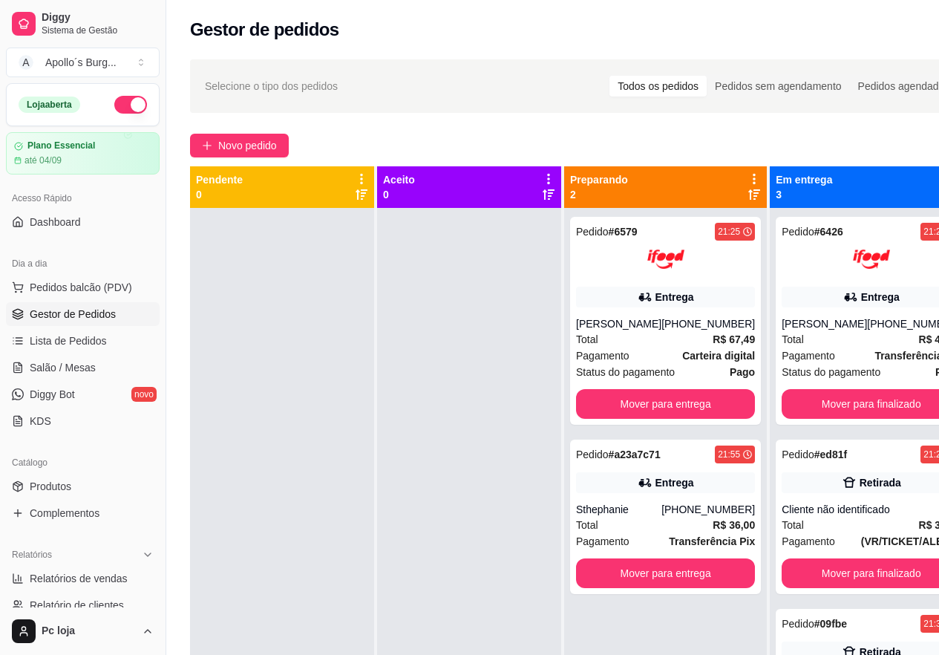
click at [497, 348] on div at bounding box center [469, 535] width 184 height 655
click at [607, 347] on div "Total R$ 67,49" at bounding box center [665, 339] width 179 height 16
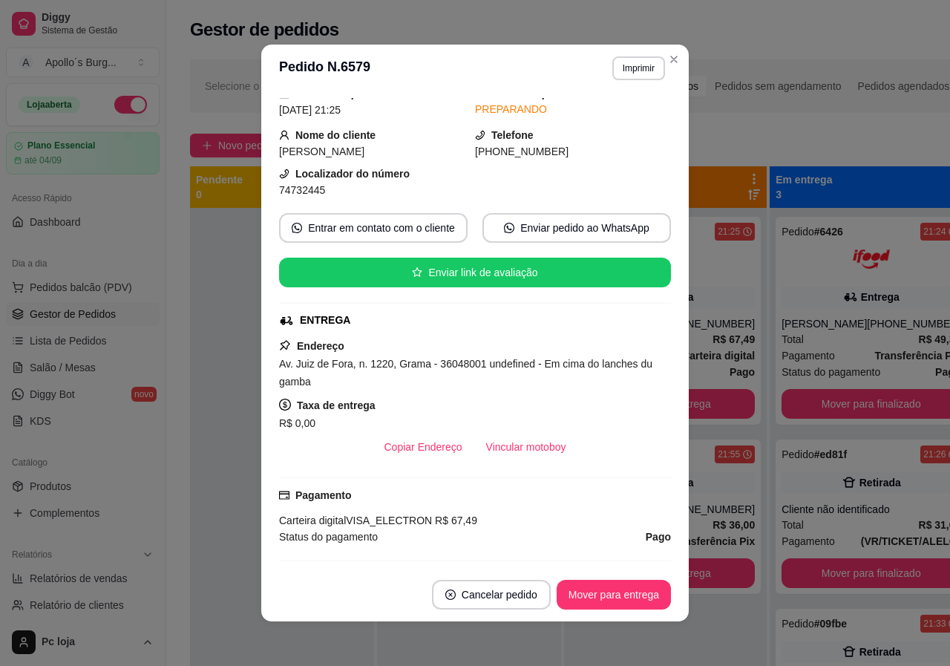
scroll to position [33, 0]
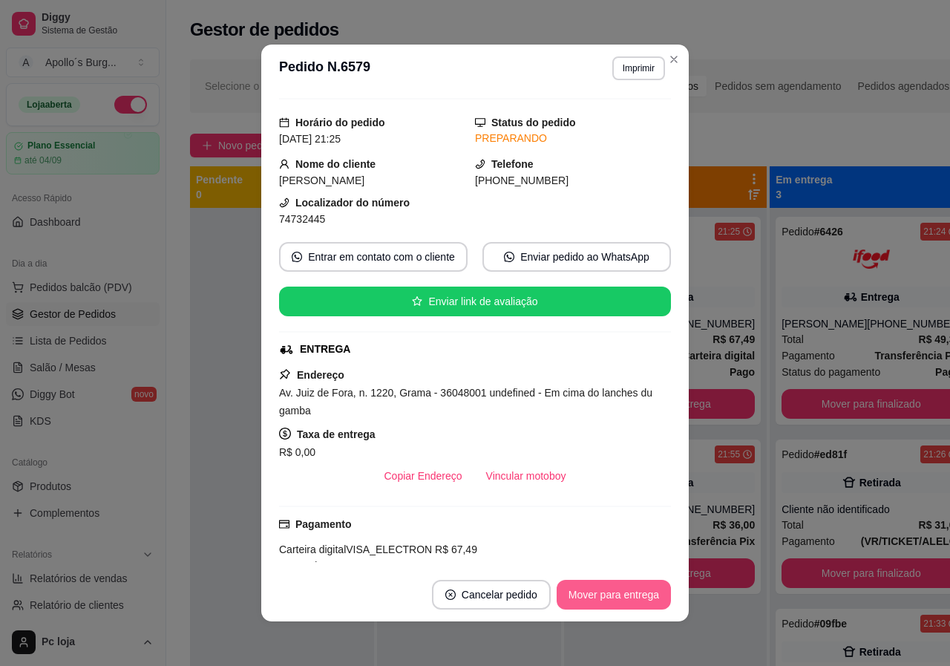
click at [586, 595] on button "Mover para entrega" at bounding box center [614, 595] width 114 height 30
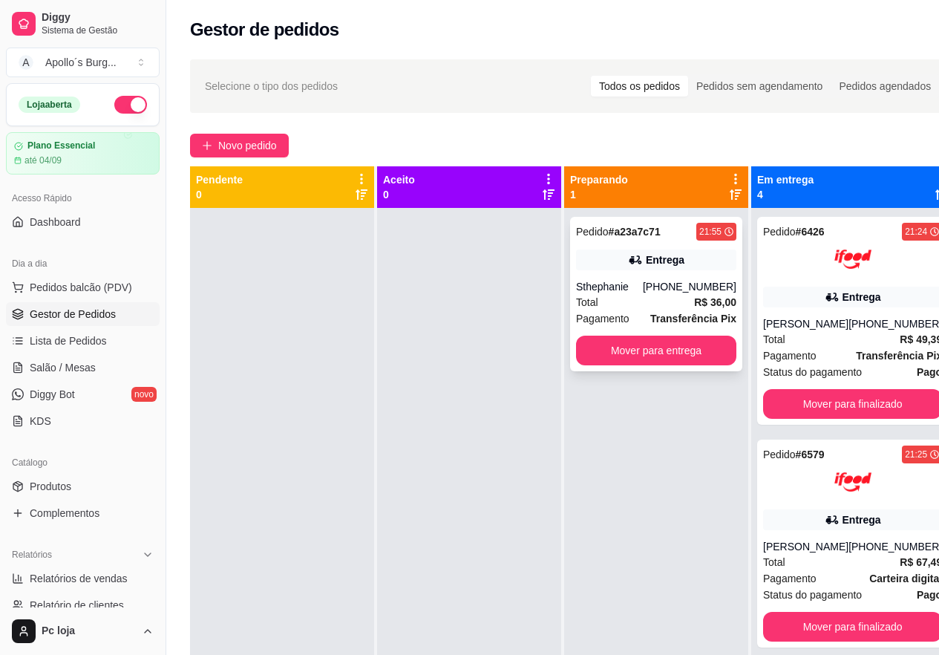
click at [664, 264] on div "Entrega" at bounding box center [665, 259] width 39 height 15
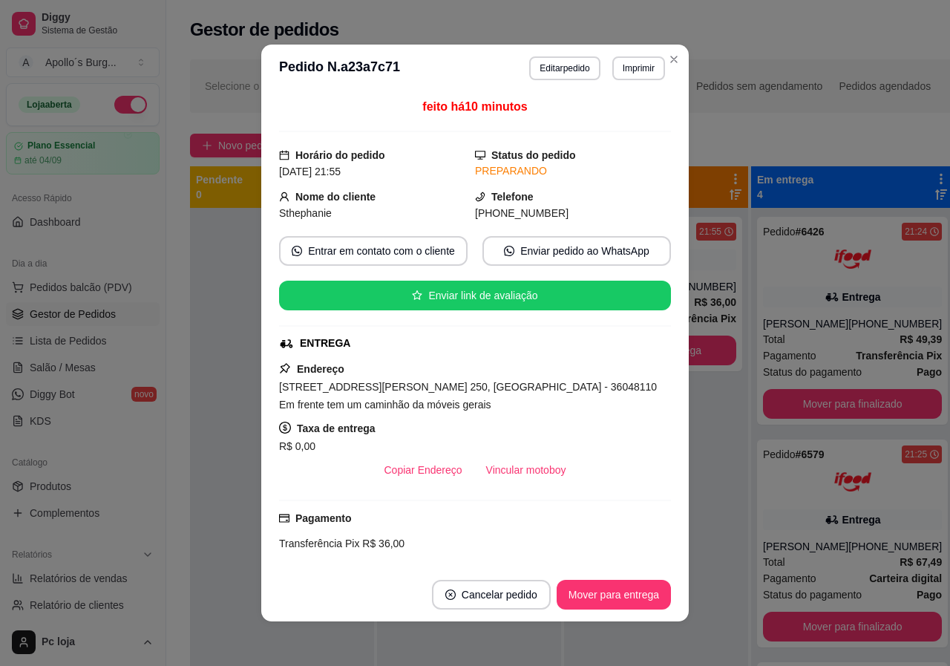
scroll to position [74, 0]
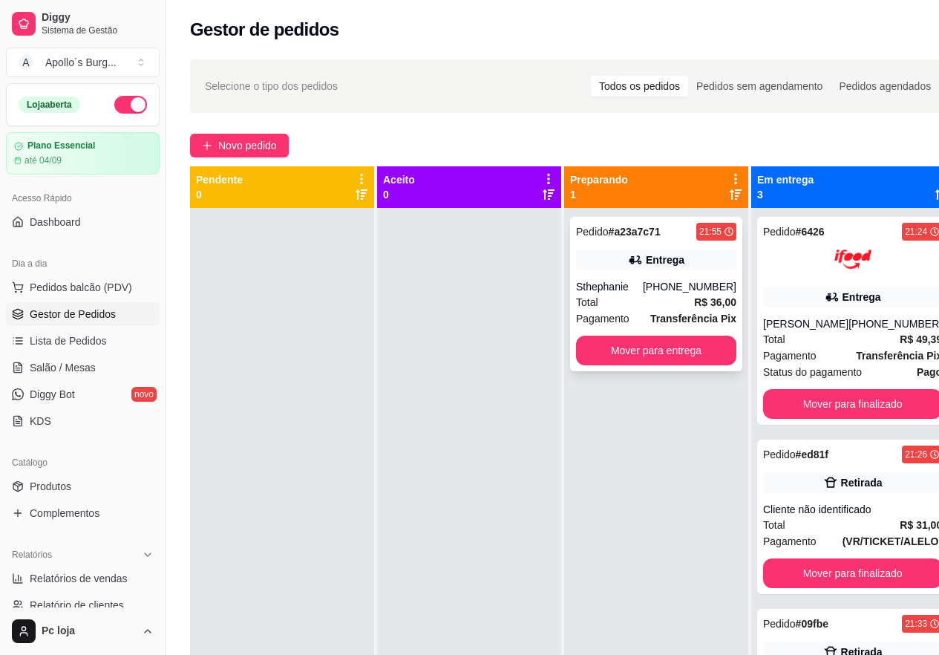
click at [689, 306] on div "Total R$ 36,00" at bounding box center [656, 302] width 160 height 16
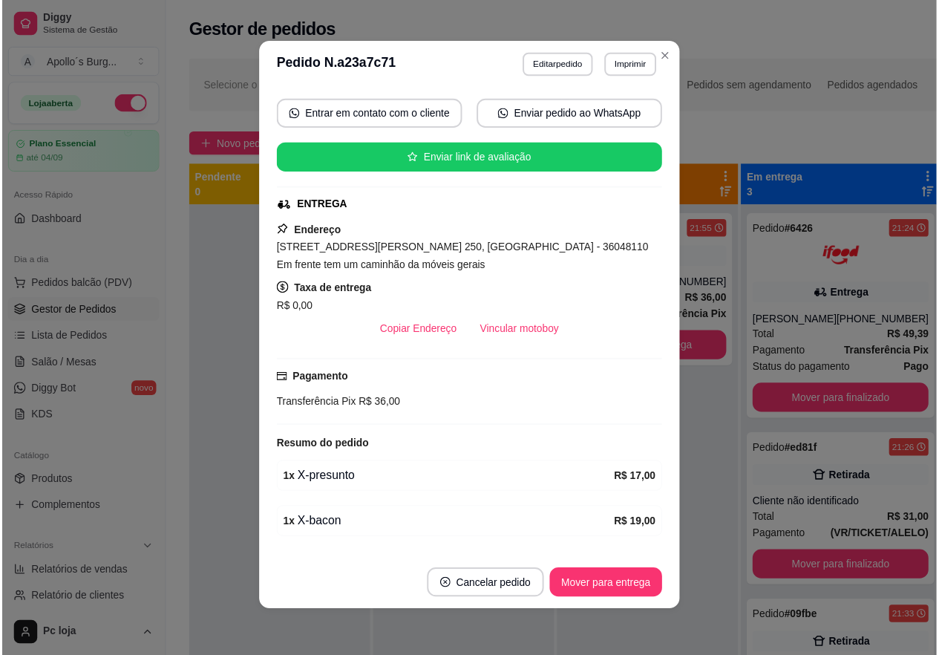
scroll to position [177, 0]
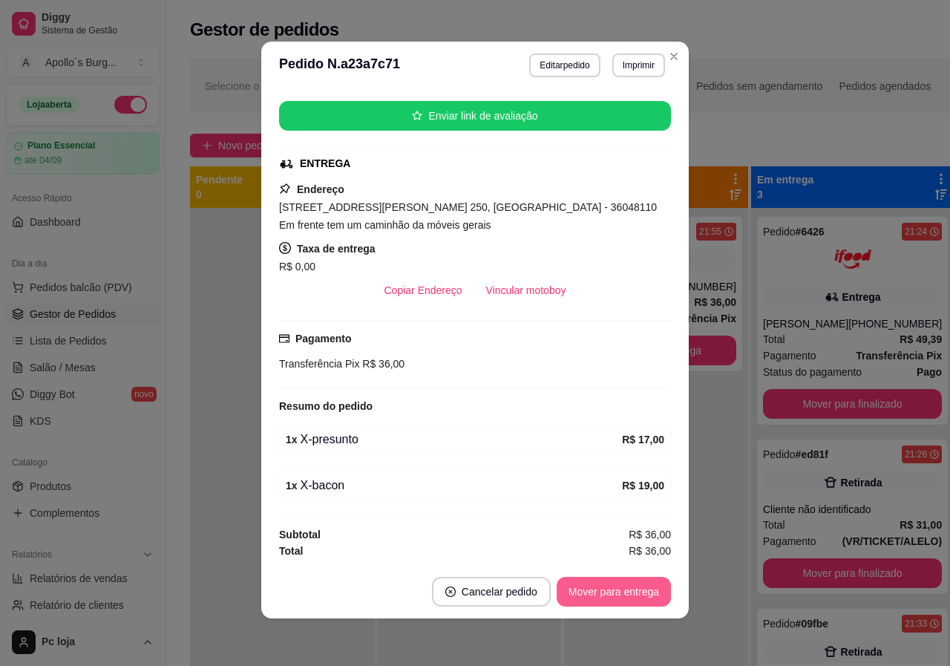
click at [638, 585] on button "Mover para entrega" at bounding box center [614, 592] width 114 height 30
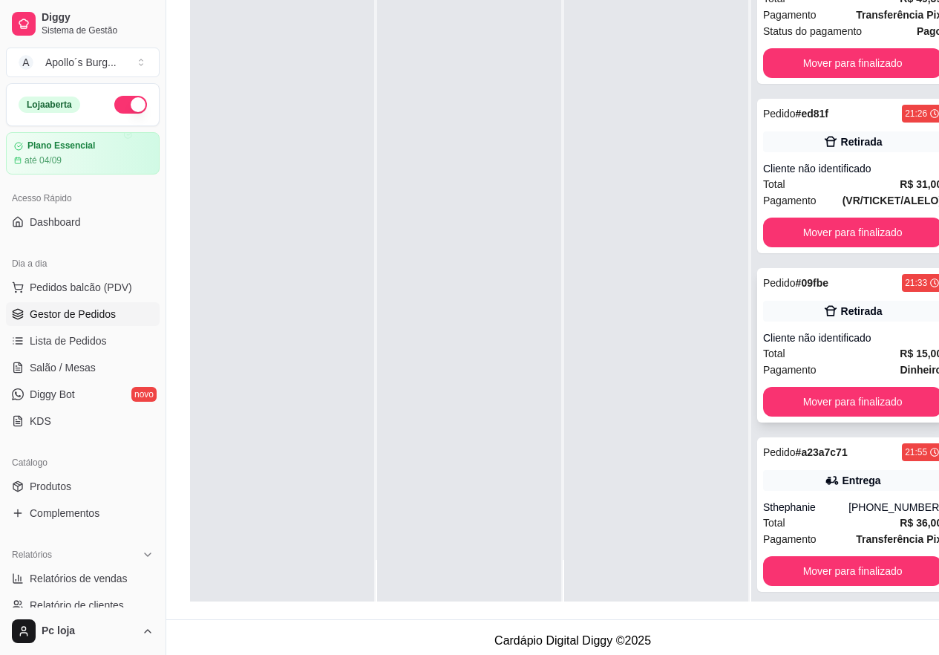
scroll to position [238, 0]
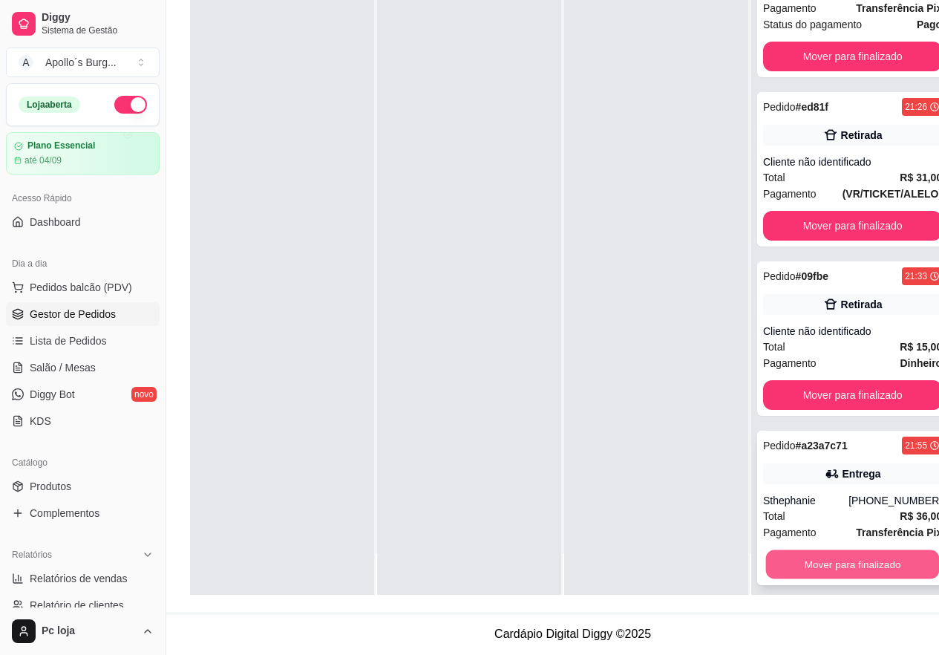
click at [818, 555] on button "Mover para finalizado" at bounding box center [853, 564] width 174 height 29
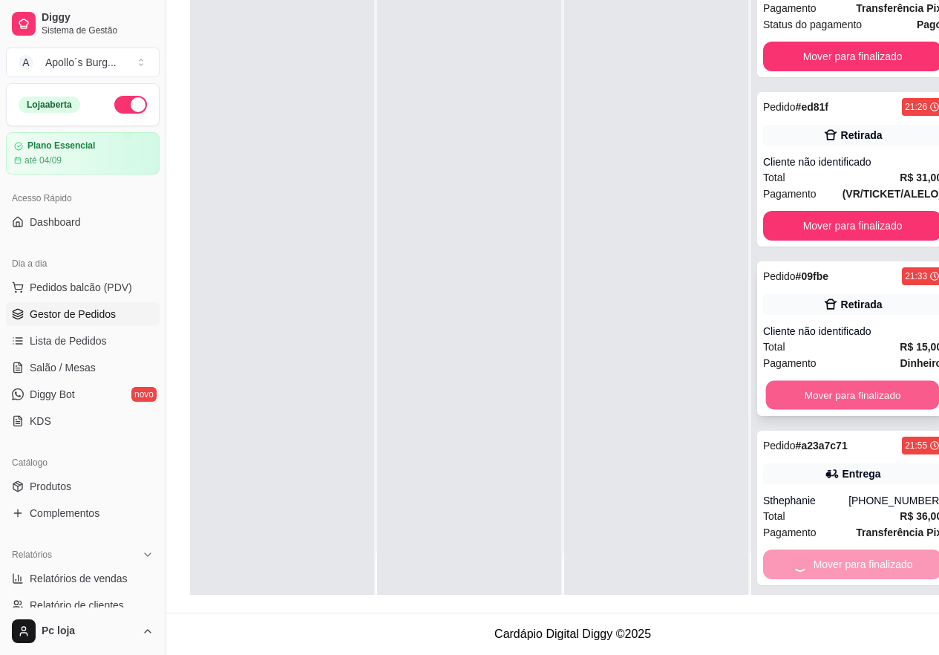
click at [853, 387] on button "Mover para finalizado" at bounding box center [853, 395] width 174 height 29
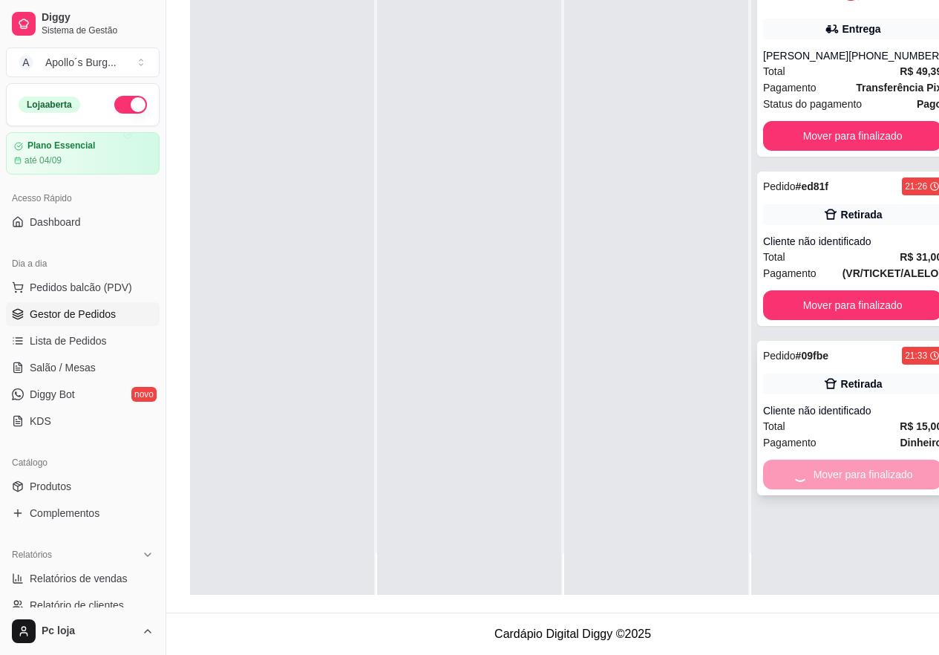
scroll to position [0, 0]
click at [846, 301] on button "Mover para finalizado" at bounding box center [853, 305] width 174 height 29
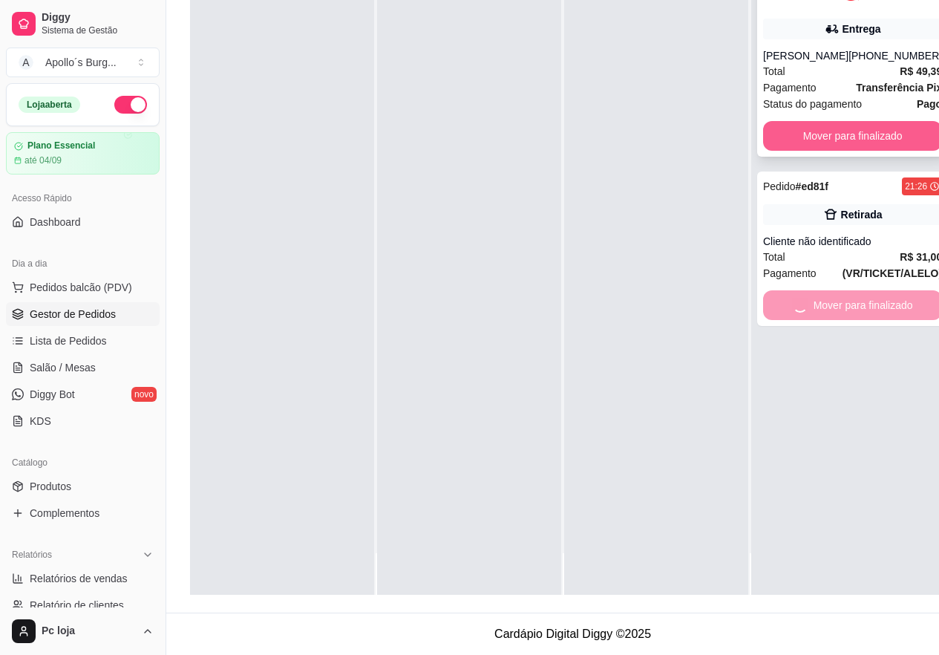
click at [841, 124] on button "Mover para finalizado" at bounding box center [852, 136] width 179 height 30
